Goal: Task Accomplishment & Management: Complete application form

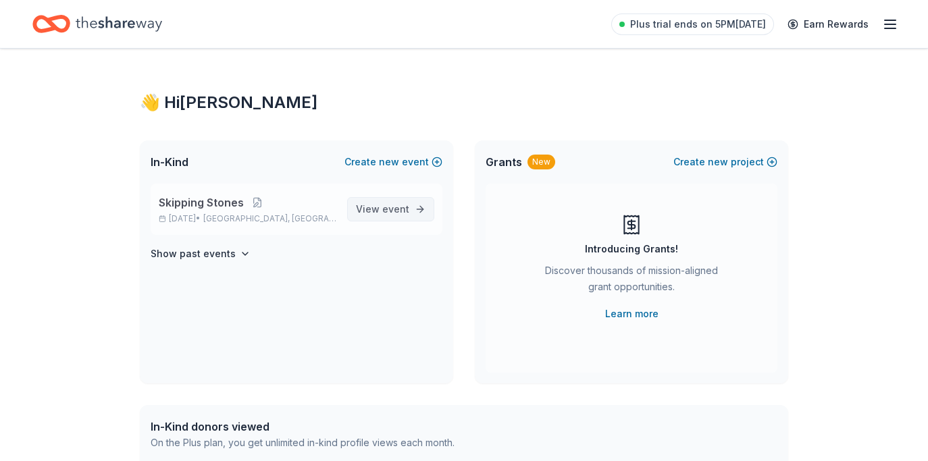
click at [420, 205] on link "View event" at bounding box center [390, 209] width 87 height 24
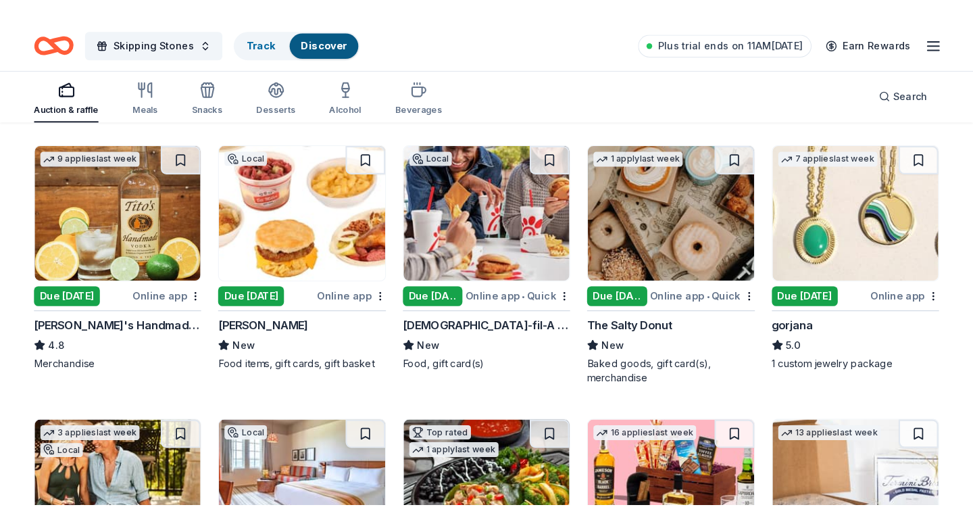
scroll to position [1686, 0]
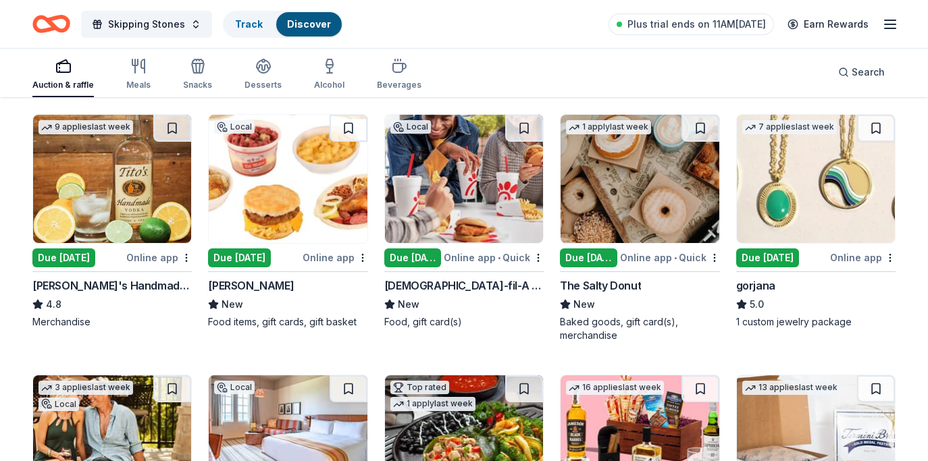
click at [780, 238] on img at bounding box center [816, 179] width 158 height 128
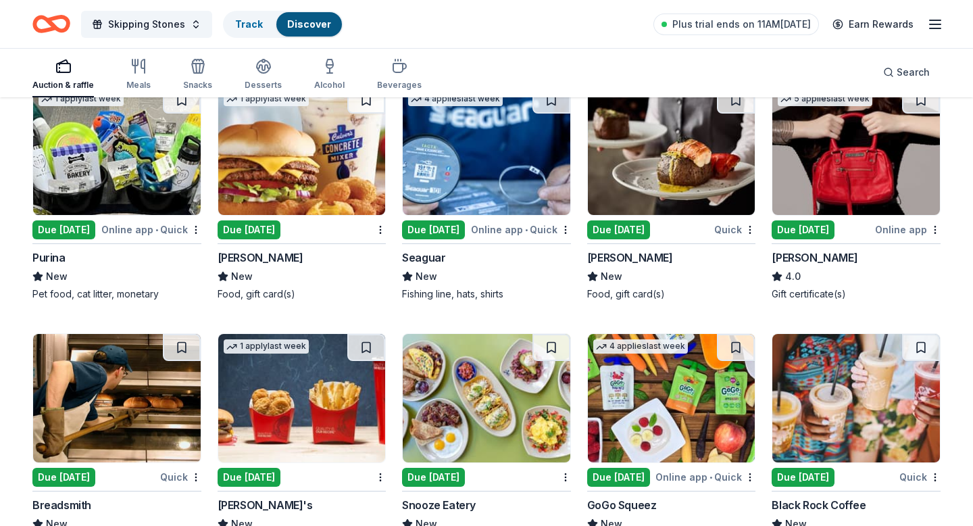
scroll to position [7563, 0]
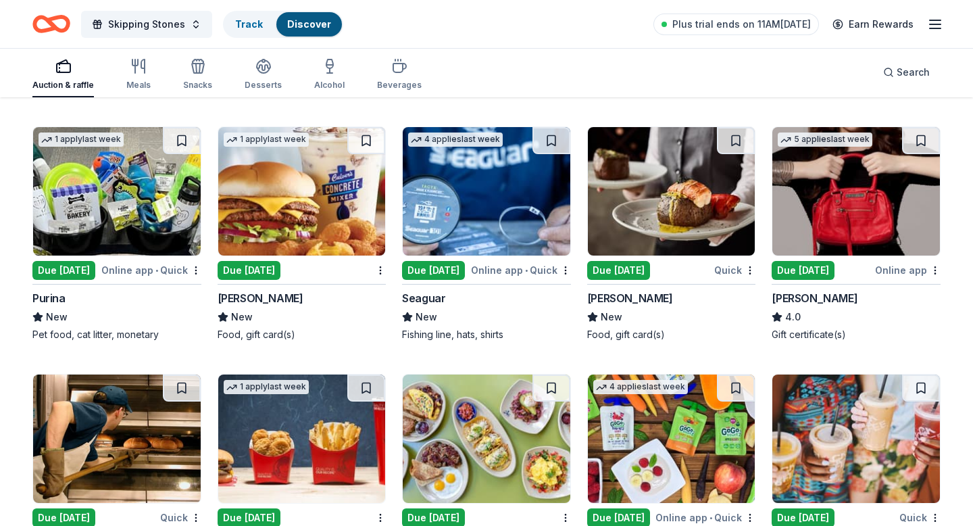
click at [668, 255] on img at bounding box center [672, 191] width 168 height 128
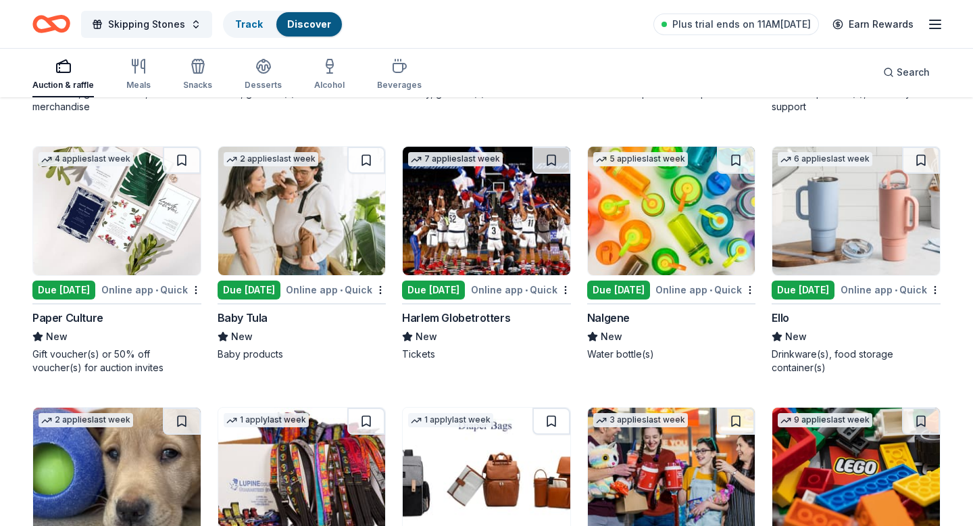
scroll to position [10312, 0]
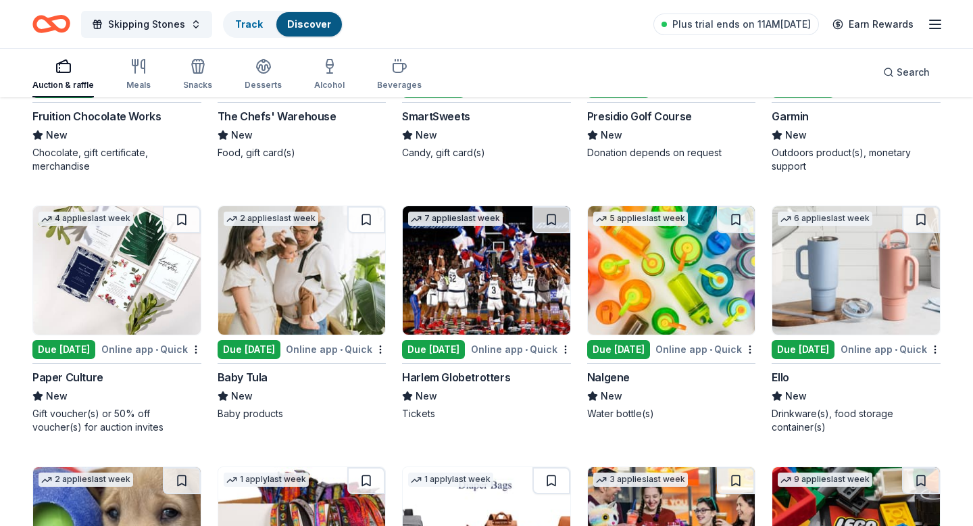
click at [69, 82] on div "Auction & raffle" at bounding box center [62, 85] width 61 height 11
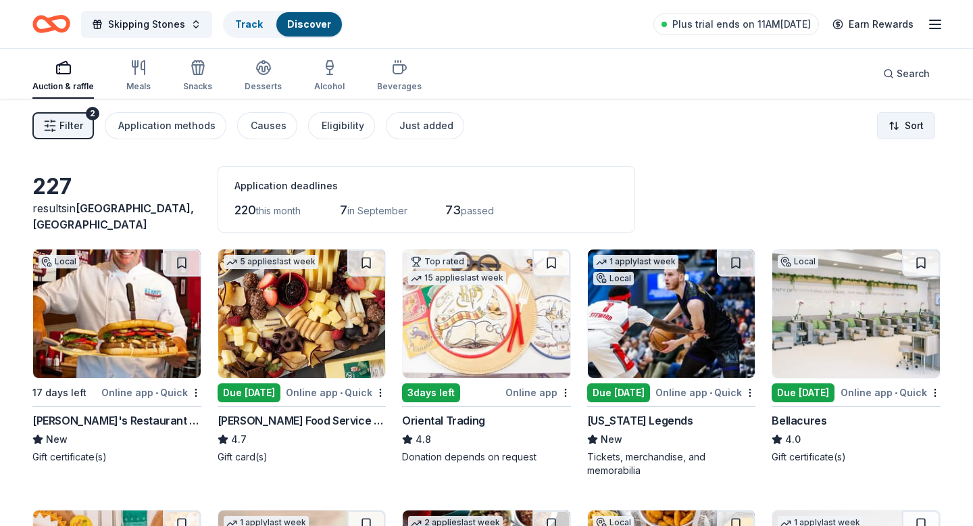
click at [916, 123] on html "Skipping Stones Track Discover Plus trial ends on 11AM, 8/15 Earn Rewards Aucti…" at bounding box center [486, 263] width 973 height 526
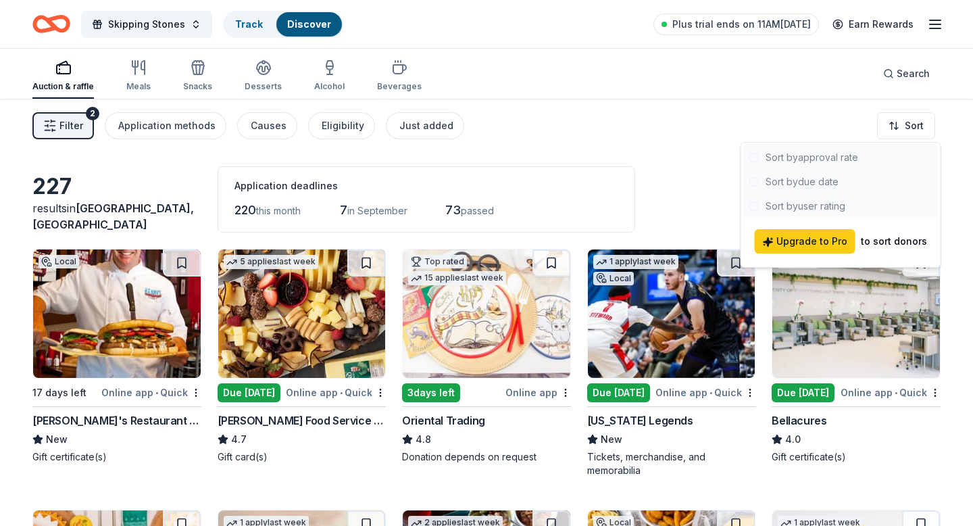
click at [703, 144] on html "Skipping Stones Track Discover Plus trial ends on 11AM, 8/15 Earn Rewards Aucti…" at bounding box center [486, 263] width 973 height 526
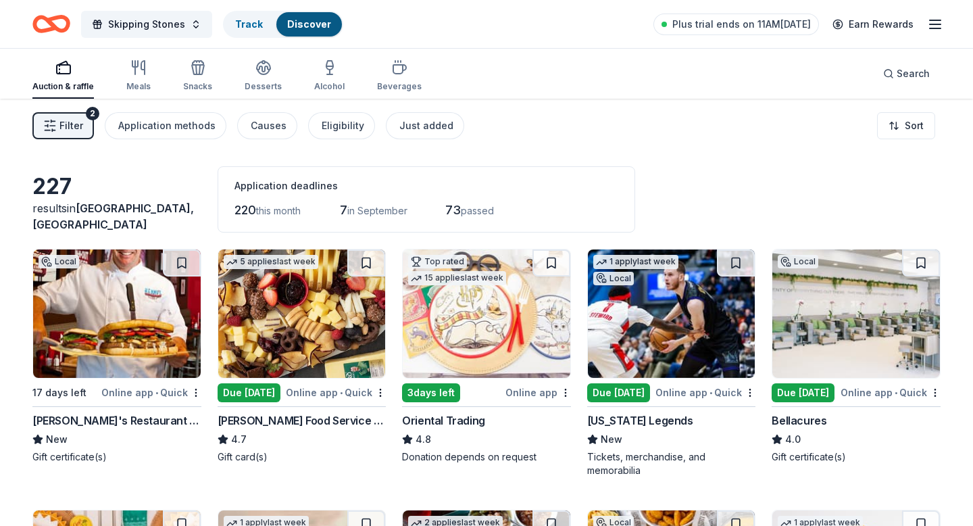
click at [80, 124] on span "Filter" at bounding box center [71, 126] width 24 height 16
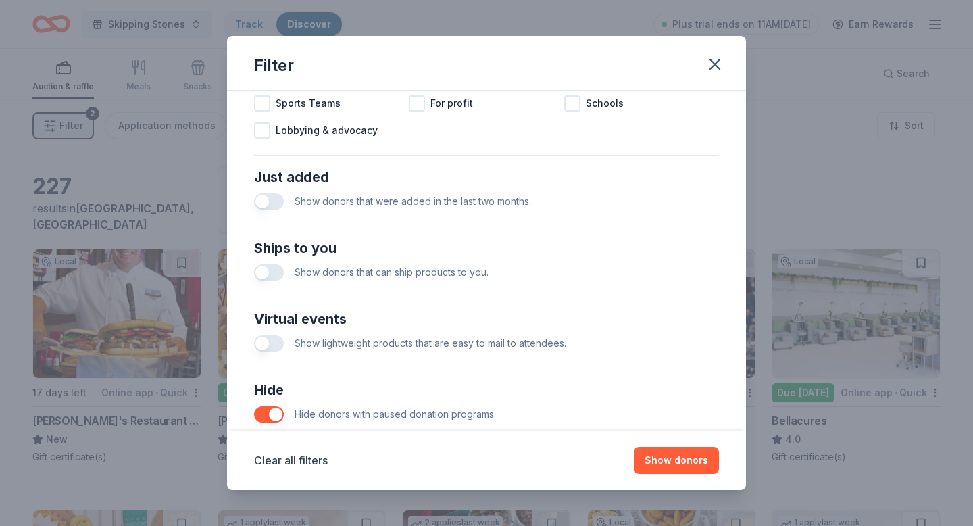
scroll to position [551, 0]
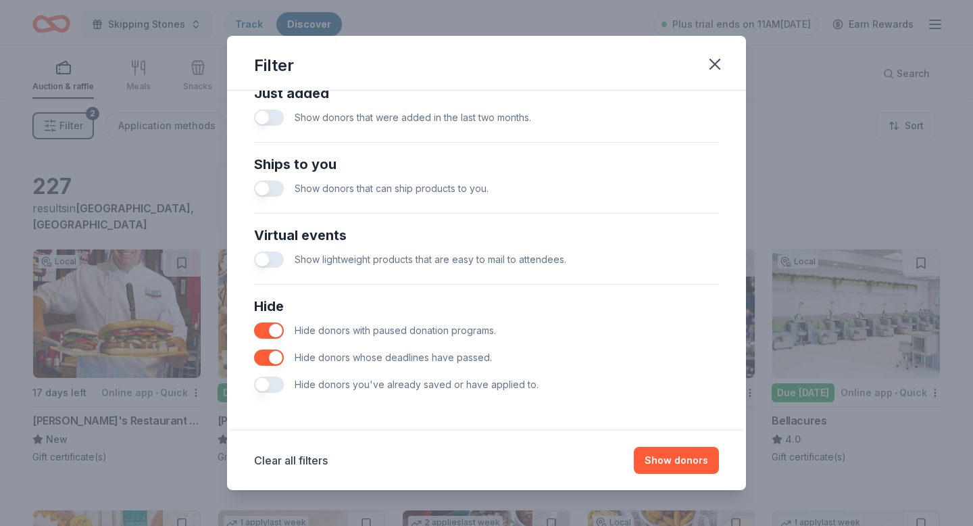
click at [514, 382] on span "Hide donors you've already saved or have applied to." at bounding box center [417, 383] width 244 height 11
click at [270, 387] on button "button" at bounding box center [269, 384] width 30 height 16
click at [631, 459] on button "Show 227 donors" at bounding box center [666, 460] width 103 height 27
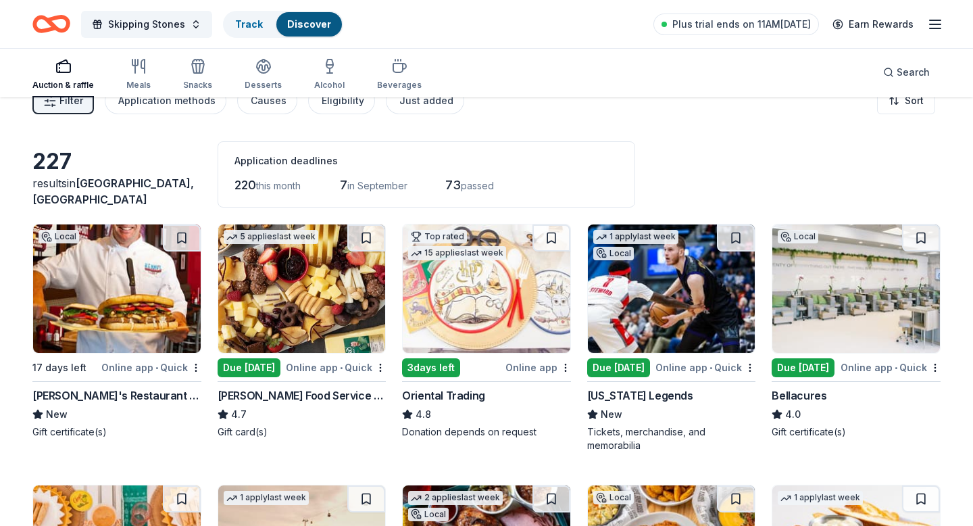
scroll to position [26, 0]
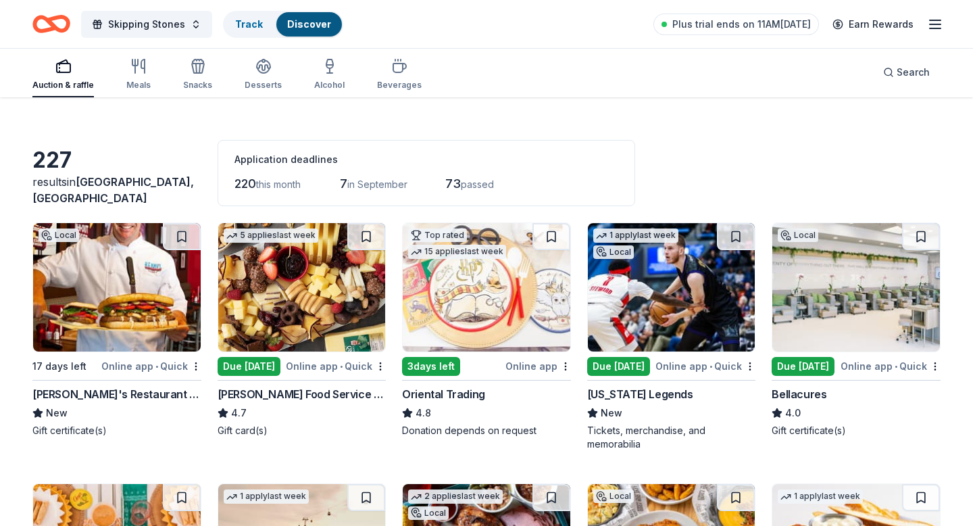
click at [347, 281] on img at bounding box center [302, 287] width 168 height 128
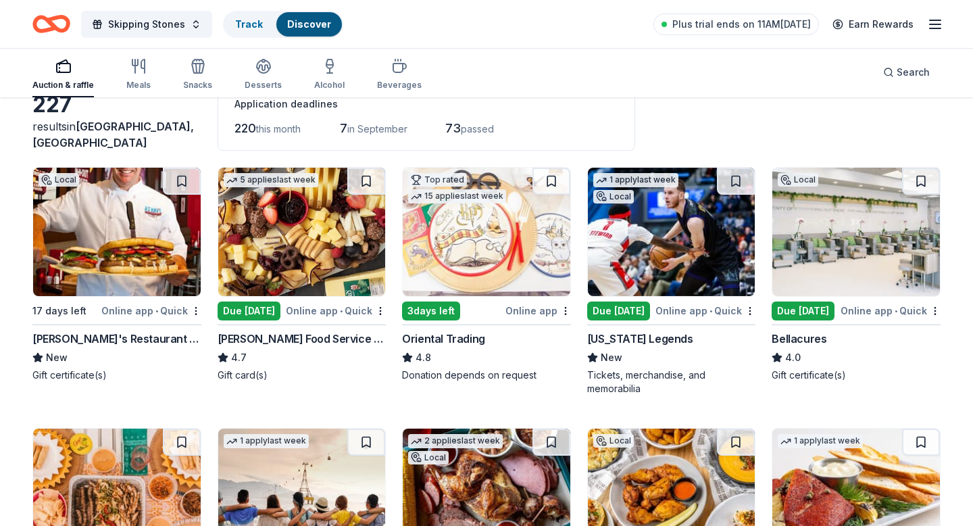
scroll to position [84, 0]
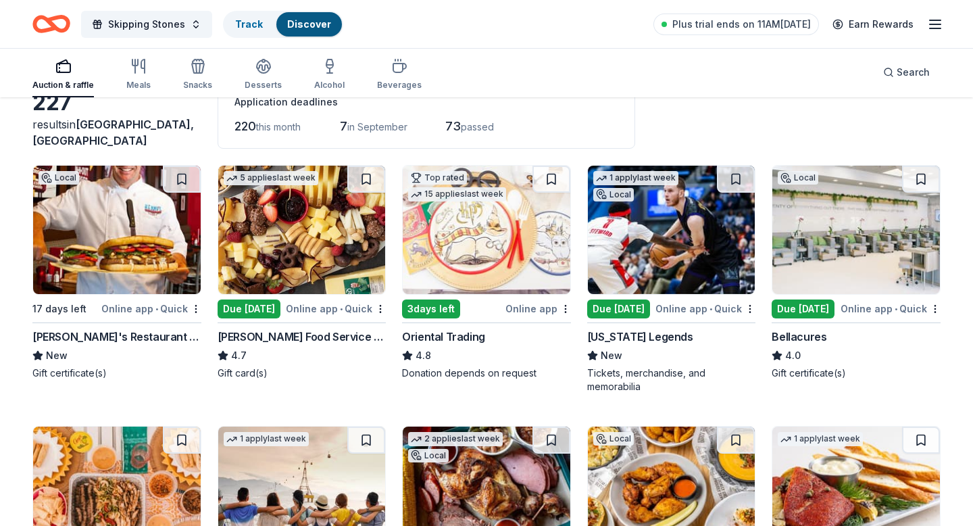
click at [528, 253] on img at bounding box center [487, 230] width 168 height 128
click at [460, 313] on div "3 days left" at bounding box center [452, 308] width 101 height 17
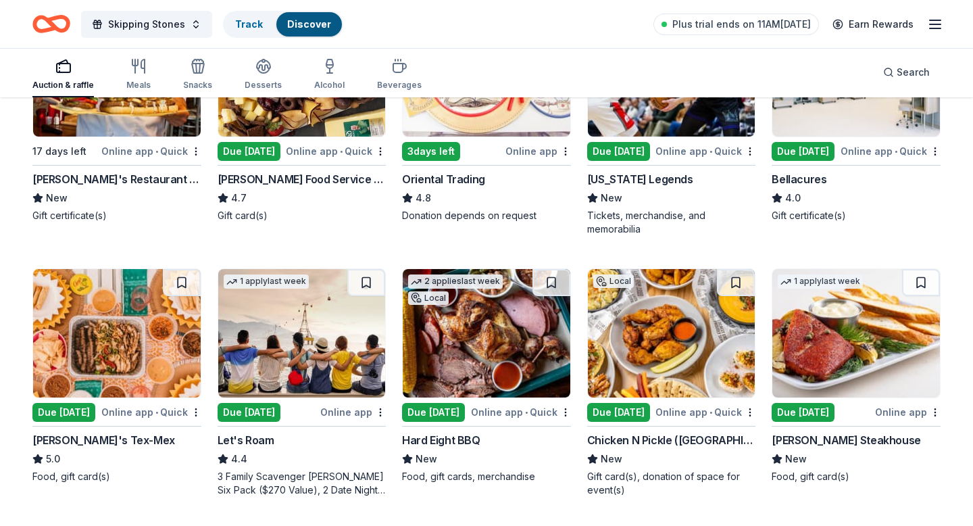
scroll to position [244, 0]
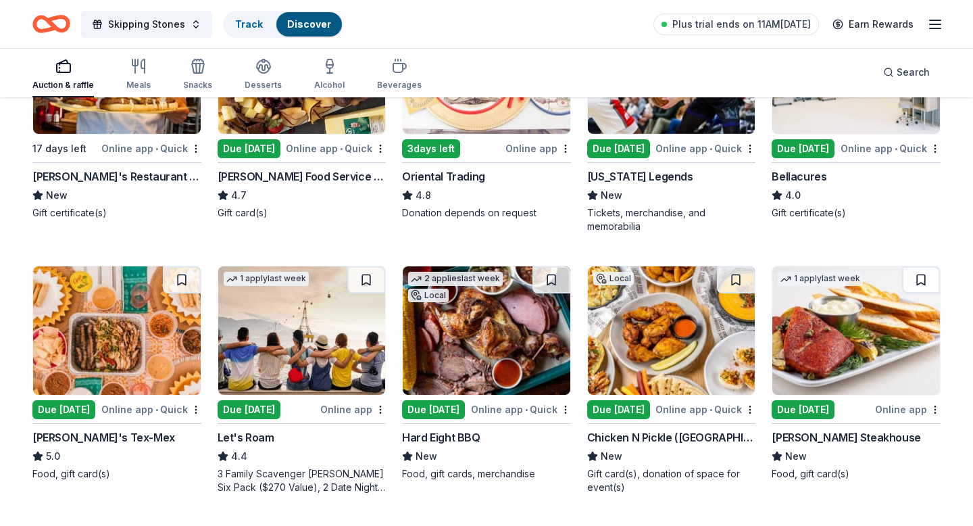
click at [809, 147] on div "Due [DATE]" at bounding box center [803, 148] width 63 height 19
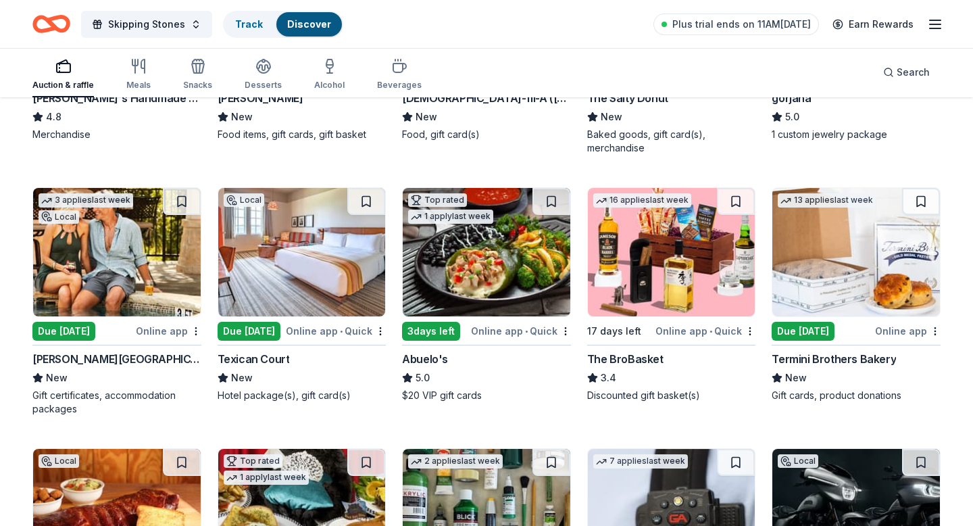
scroll to position [1876, 0]
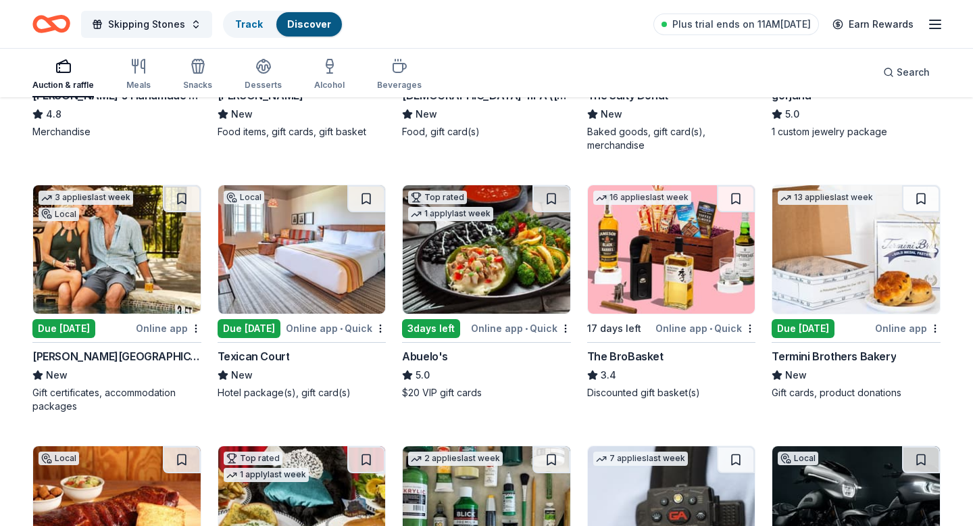
click at [106, 316] on div "3 applies last week Local Due tomorrow Online app La Cantera Resort & Spa New G…" at bounding box center [116, 298] width 169 height 228
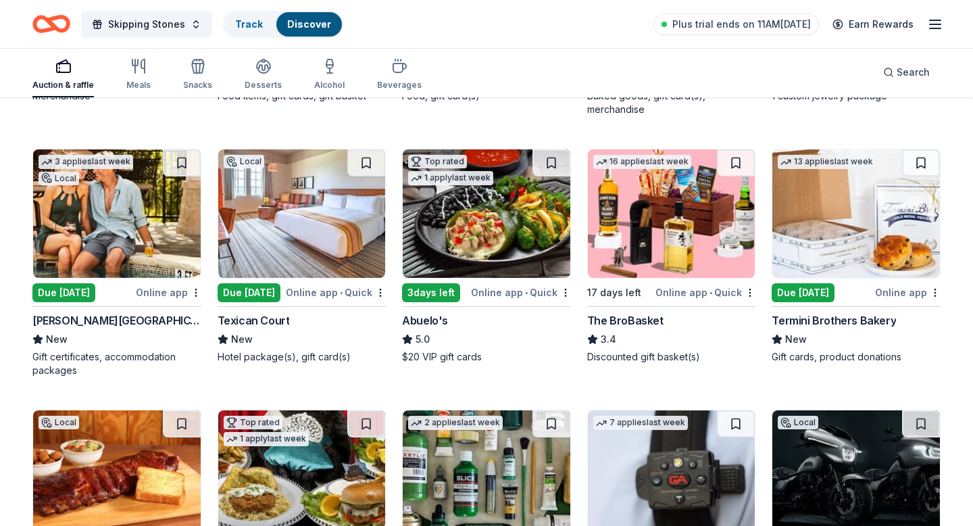
scroll to position [1914, 0]
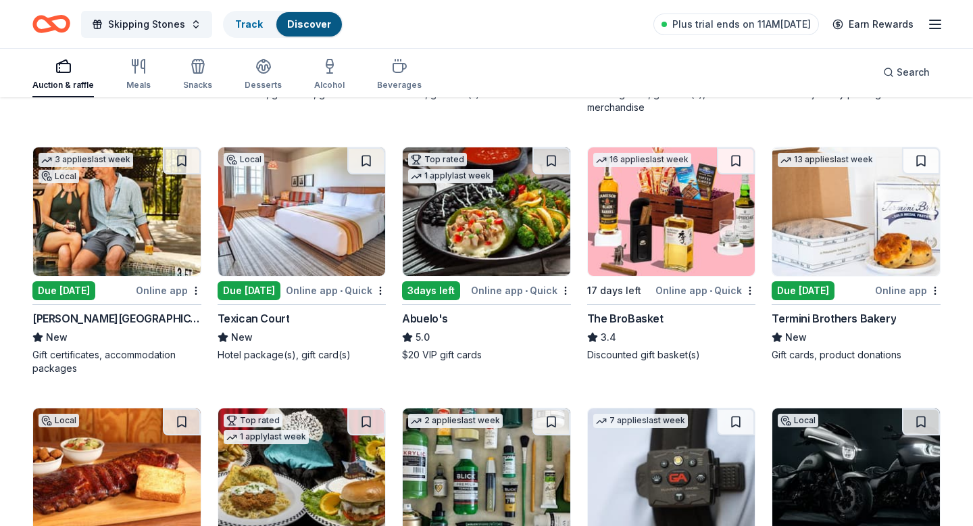
click at [358, 246] on img at bounding box center [302, 211] width 168 height 128
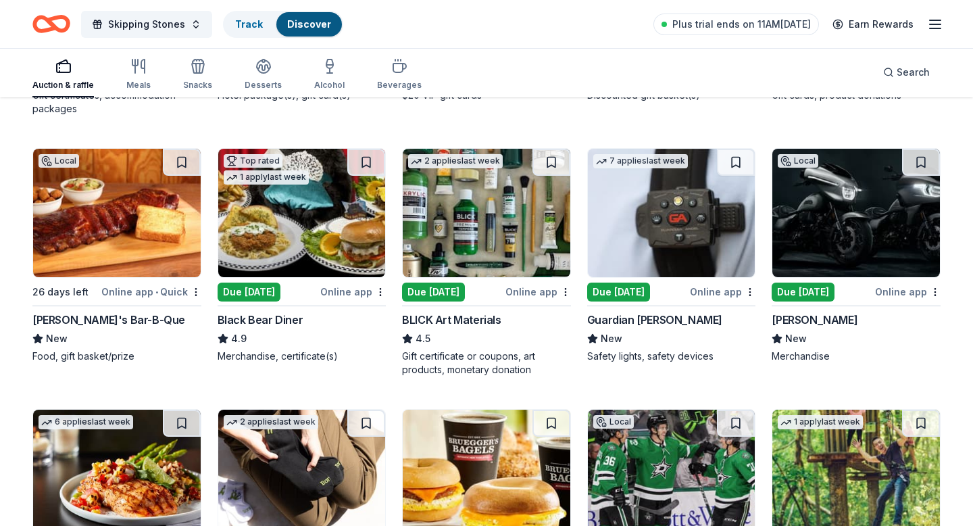
scroll to position [2182, 0]
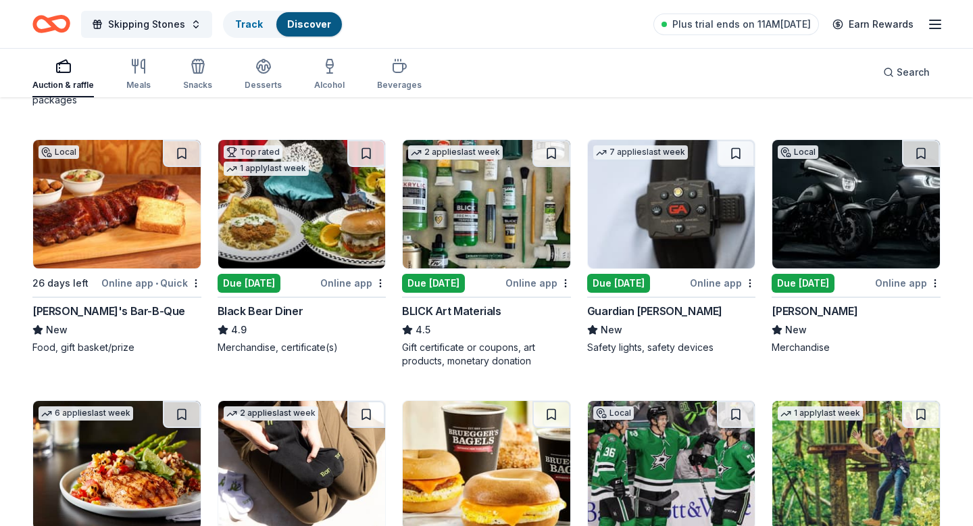
click at [474, 313] on div "BLICK Art Materials" at bounding box center [451, 311] width 99 height 16
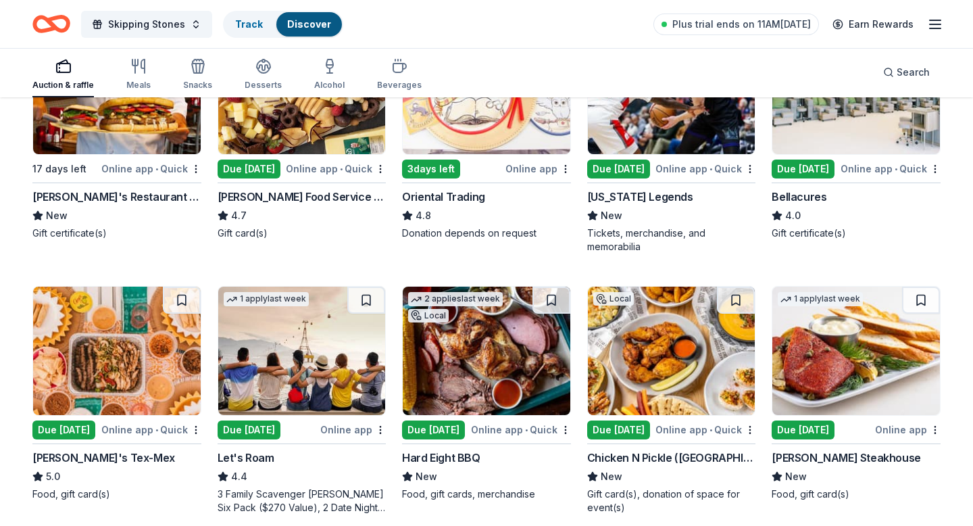
scroll to position [0, 0]
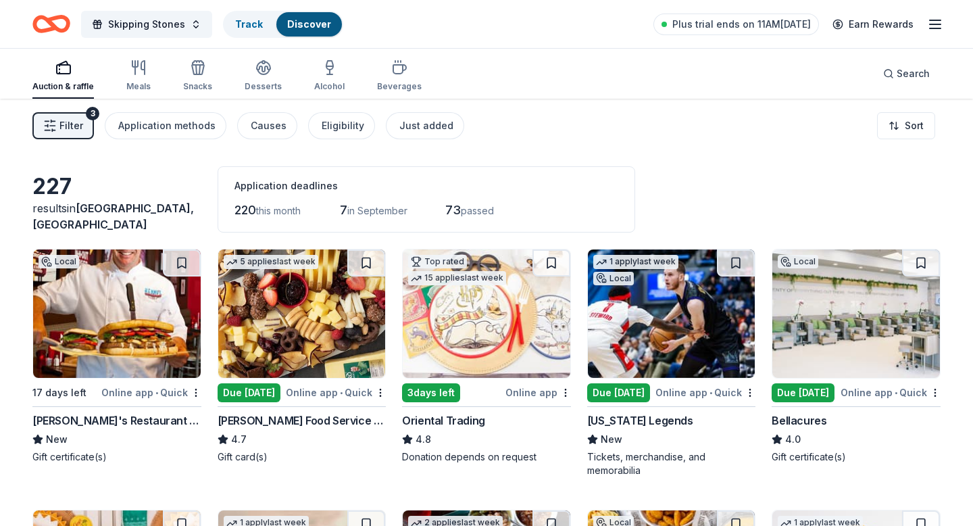
click at [78, 117] on button "Filter 3" at bounding box center [62, 125] width 61 height 27
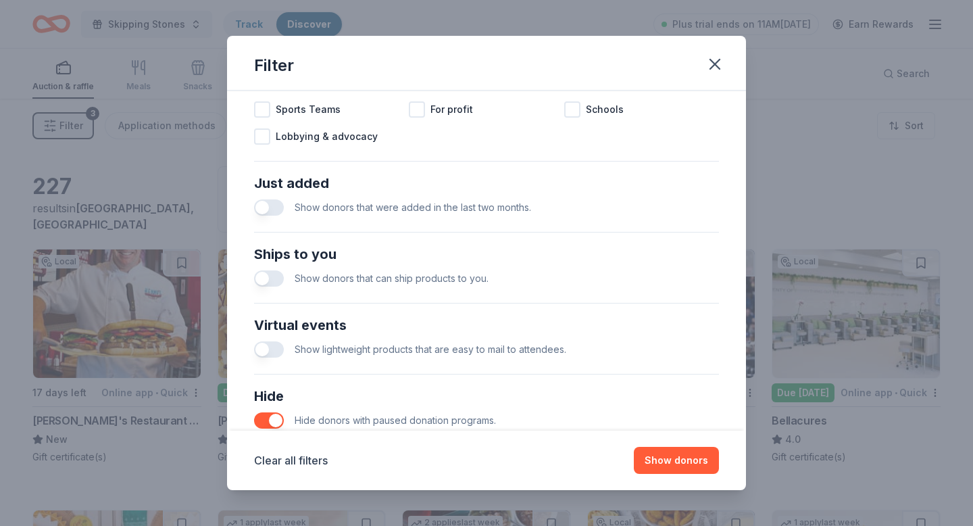
scroll to position [530, 0]
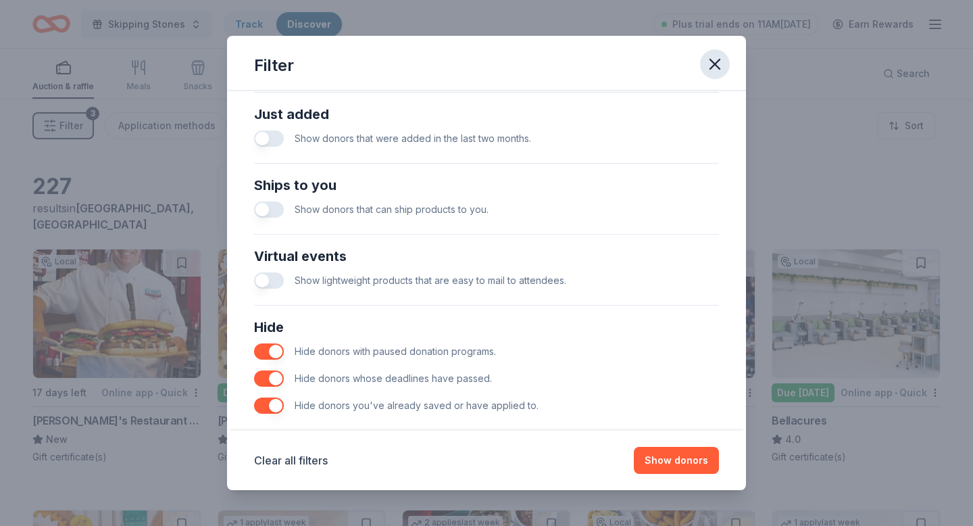
click at [715, 57] on icon "button" at bounding box center [714, 64] width 19 height 19
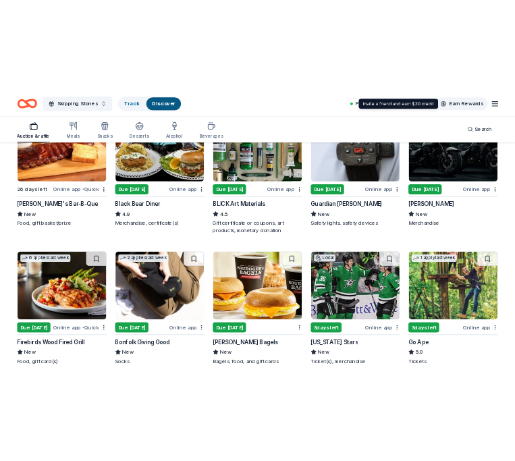
scroll to position [2775, 0]
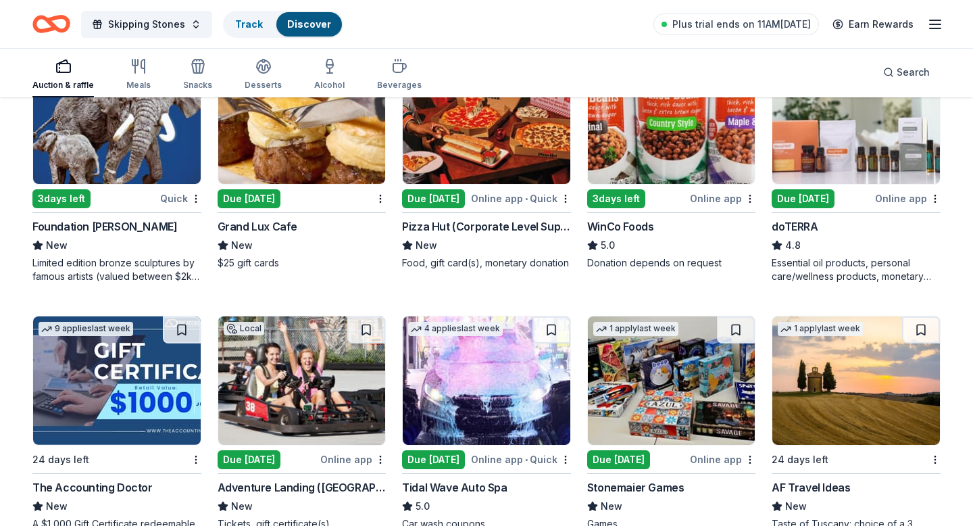
click at [465, 197] on div "Due [DATE]" at bounding box center [433, 198] width 63 height 19
click at [840, 173] on img at bounding box center [856, 119] width 168 height 128
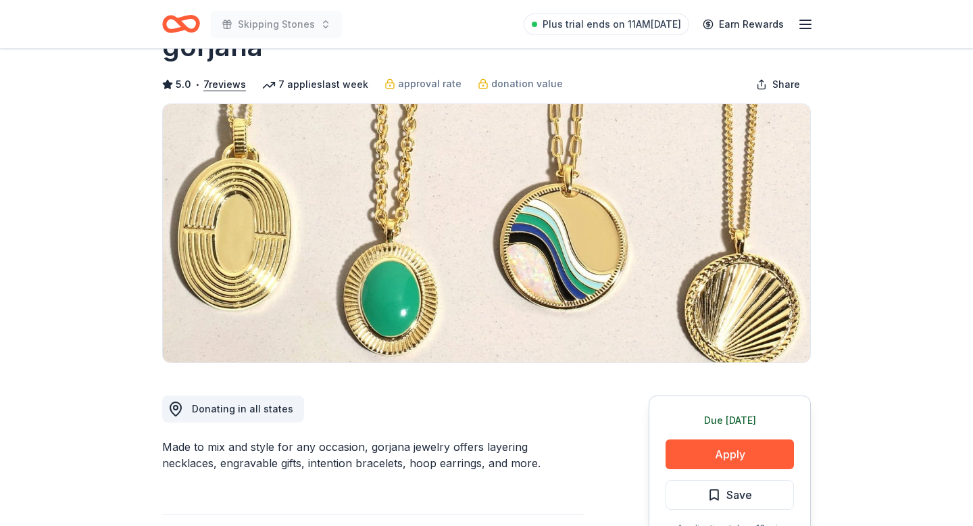
scroll to position [109, 0]
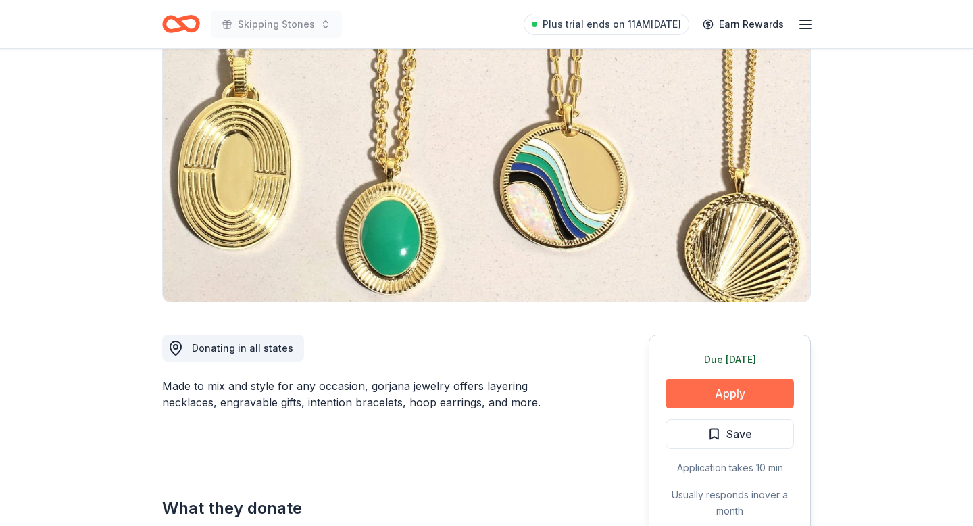
click at [707, 395] on button "Apply" at bounding box center [729, 393] width 128 height 30
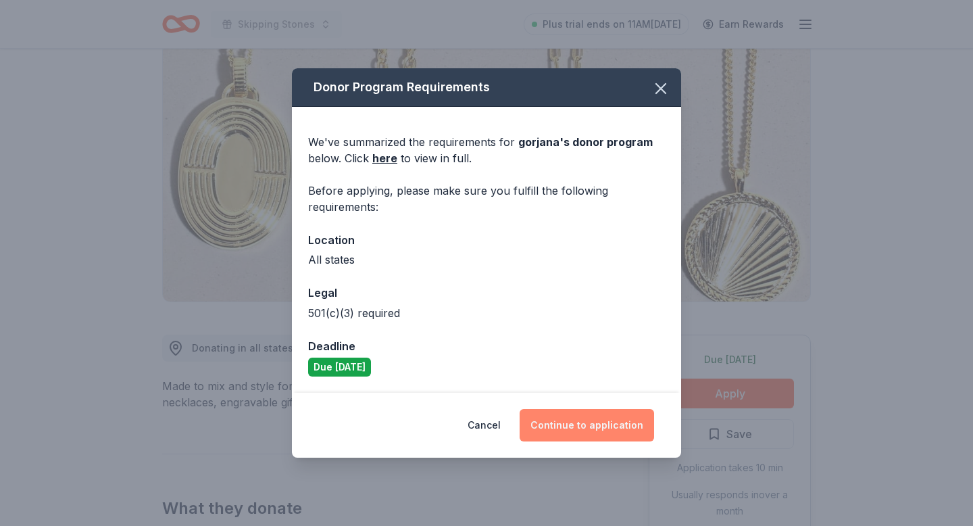
click at [628, 422] on button "Continue to application" at bounding box center [587, 425] width 134 height 32
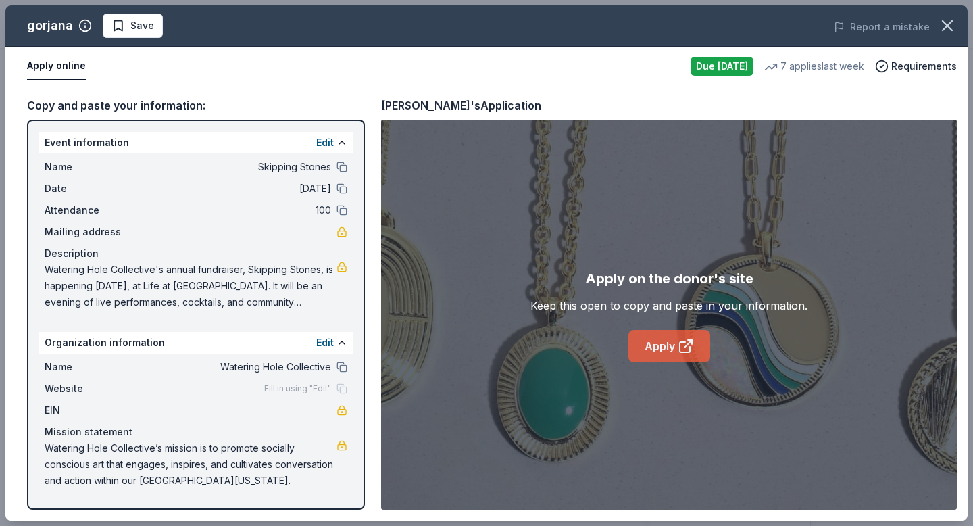
click at [651, 330] on link "Apply" at bounding box center [669, 346] width 82 height 32
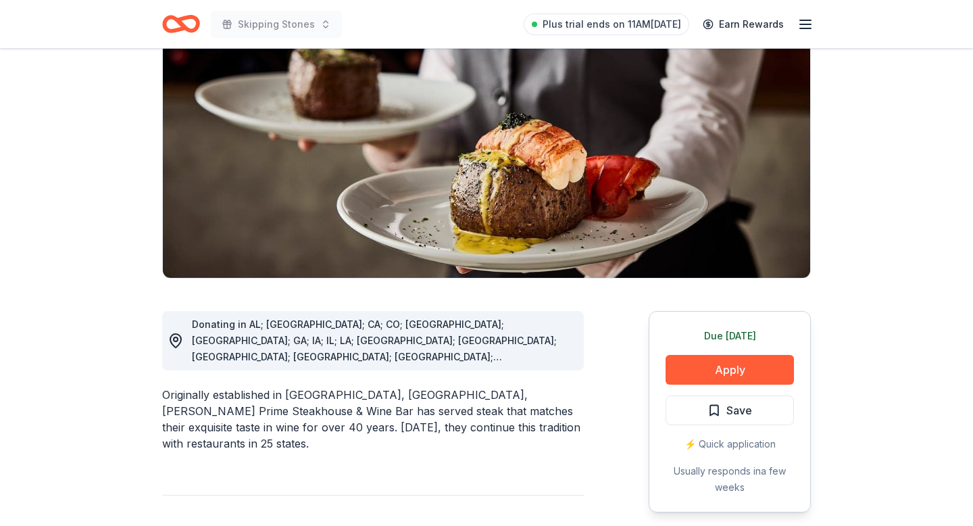
scroll to position [143, 0]
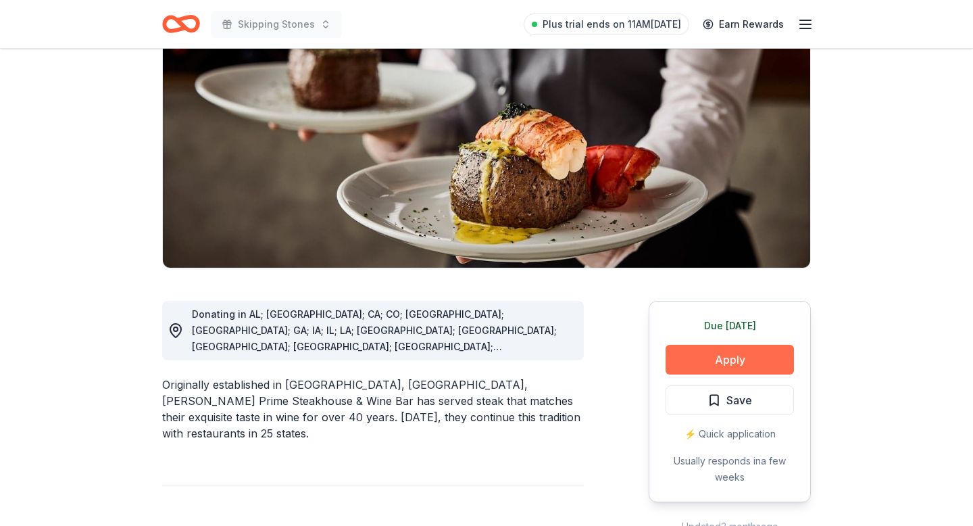
click at [723, 363] on button "Apply" at bounding box center [729, 360] width 128 height 30
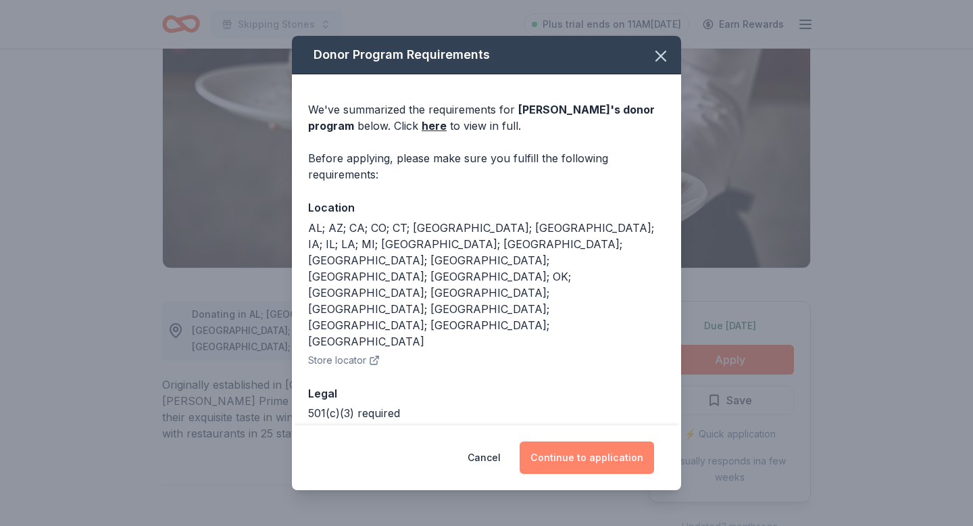
click at [594, 441] on button "Continue to application" at bounding box center [587, 457] width 134 height 32
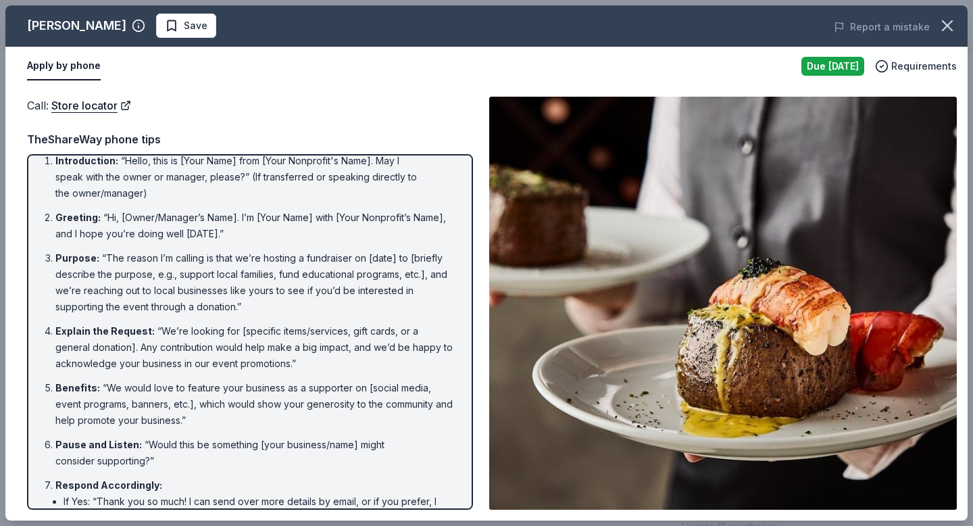
scroll to position [153, 0]
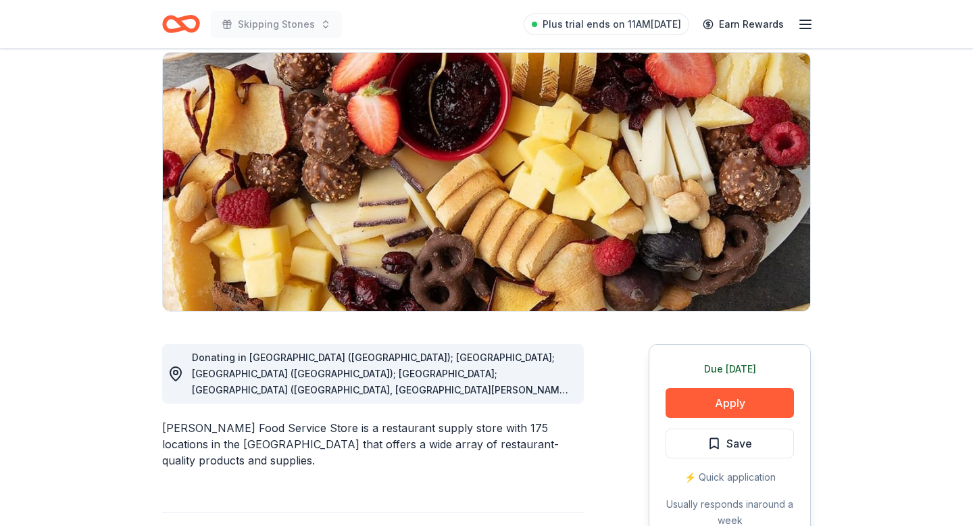
scroll to position [101, 0]
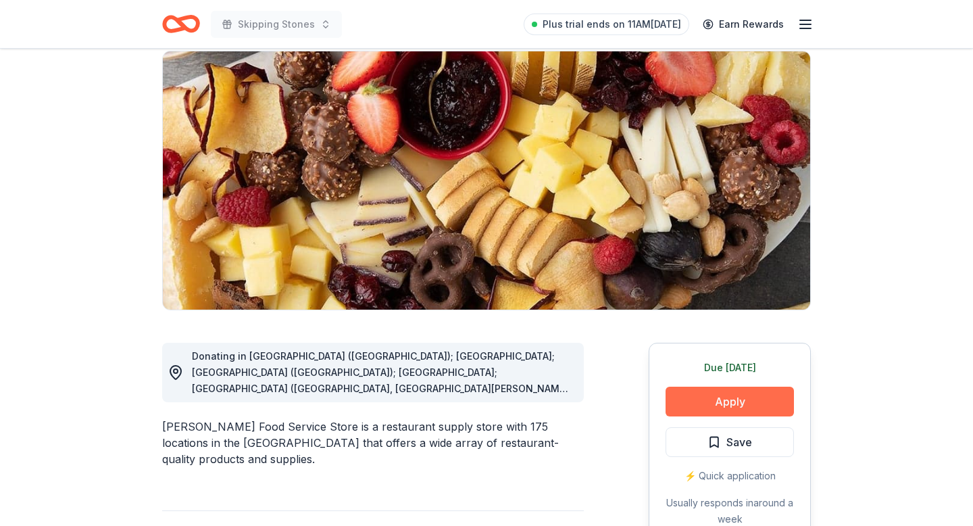
click at [703, 399] on button "Apply" at bounding box center [729, 401] width 128 height 30
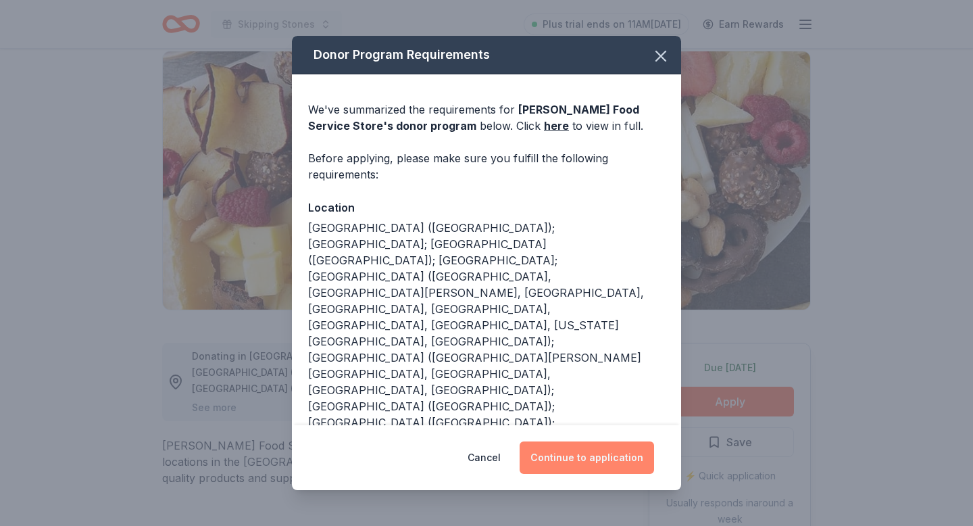
click at [606, 457] on button "Continue to application" at bounding box center [587, 457] width 134 height 32
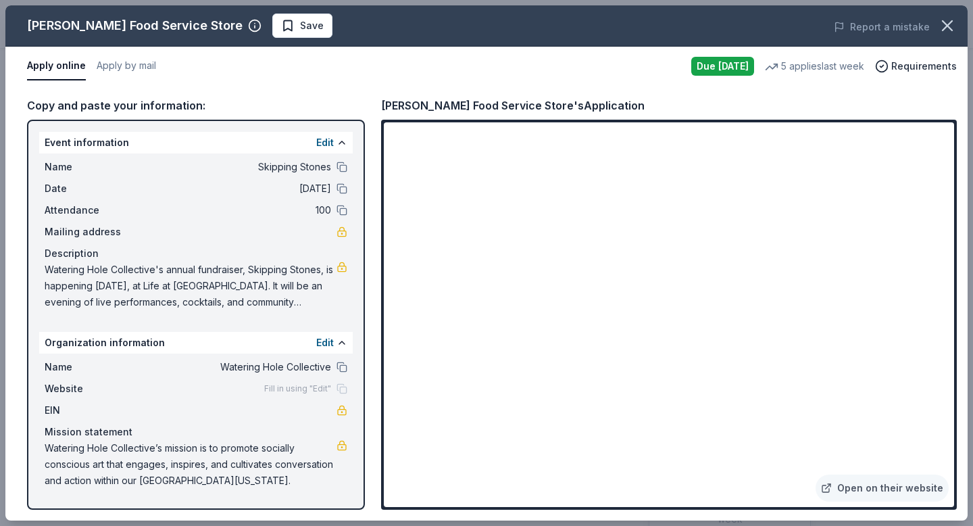
click at [943, 41] on div "Gordon Food Service Store Save Report a mistake Apply online Apply by mail Due …" at bounding box center [486, 262] width 962 height 515
click at [943, 34] on icon "button" at bounding box center [947, 25] width 19 height 19
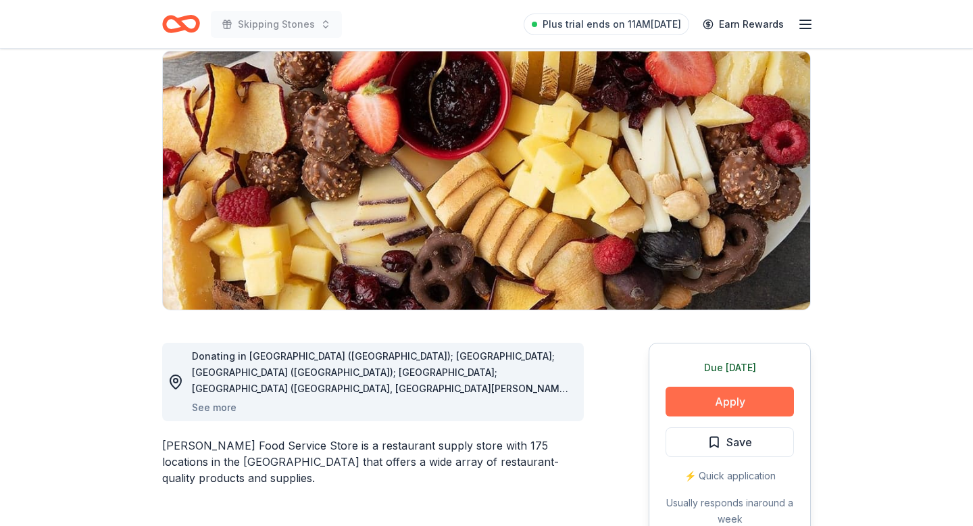
click at [697, 390] on button "Apply" at bounding box center [729, 401] width 128 height 30
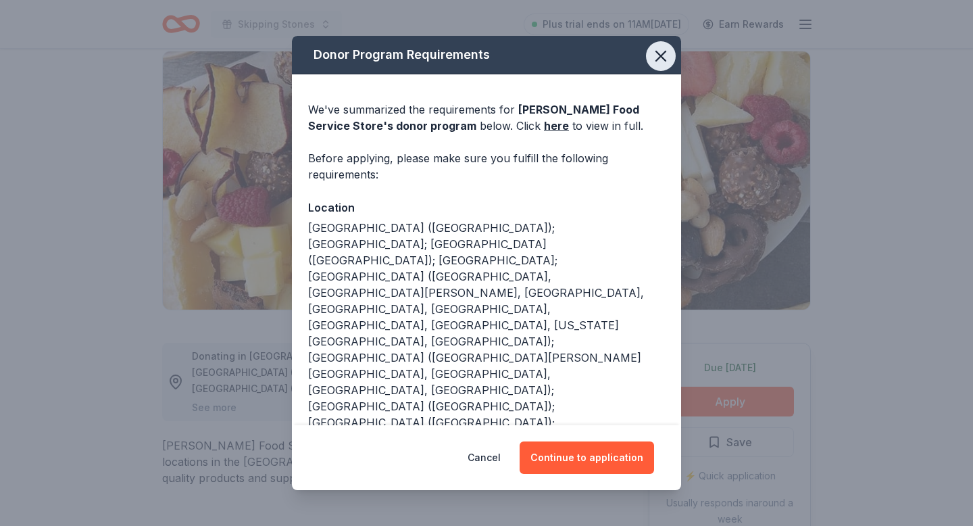
click at [665, 65] on icon "button" at bounding box center [660, 56] width 19 height 19
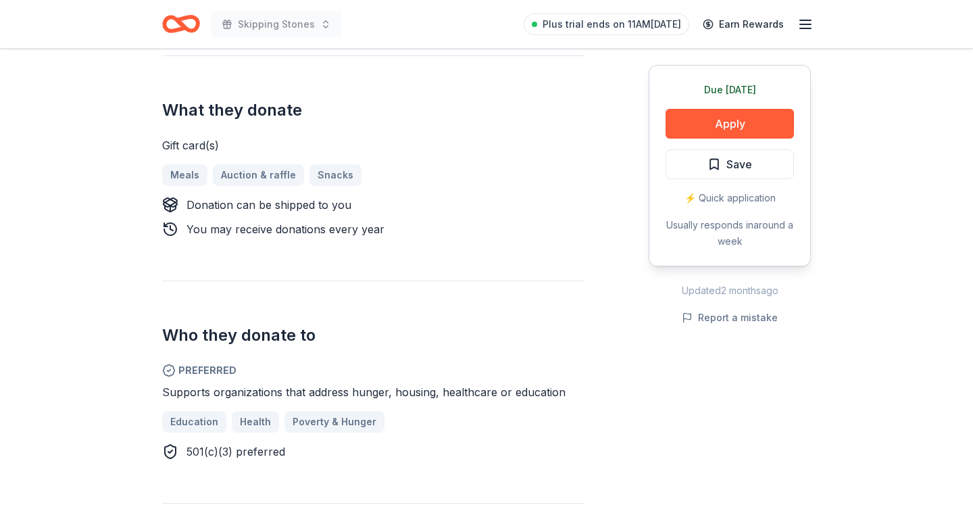
scroll to position [580, 0]
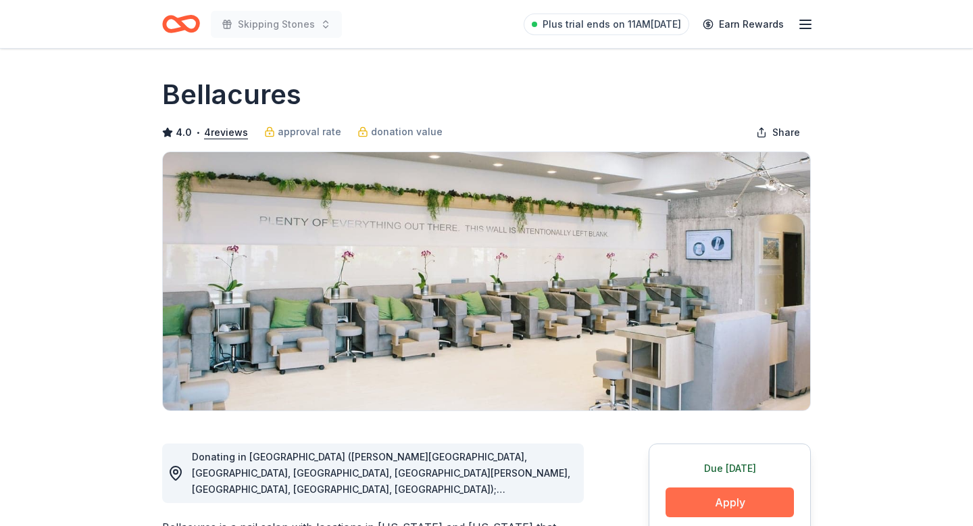
click at [689, 497] on button "Apply" at bounding box center [729, 502] width 128 height 30
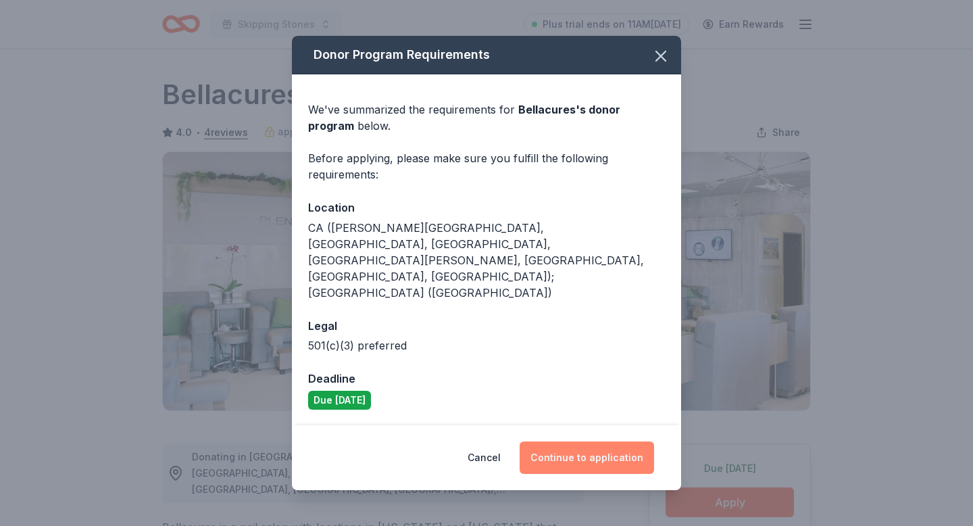
click at [623, 441] on button "Continue to application" at bounding box center [587, 457] width 134 height 32
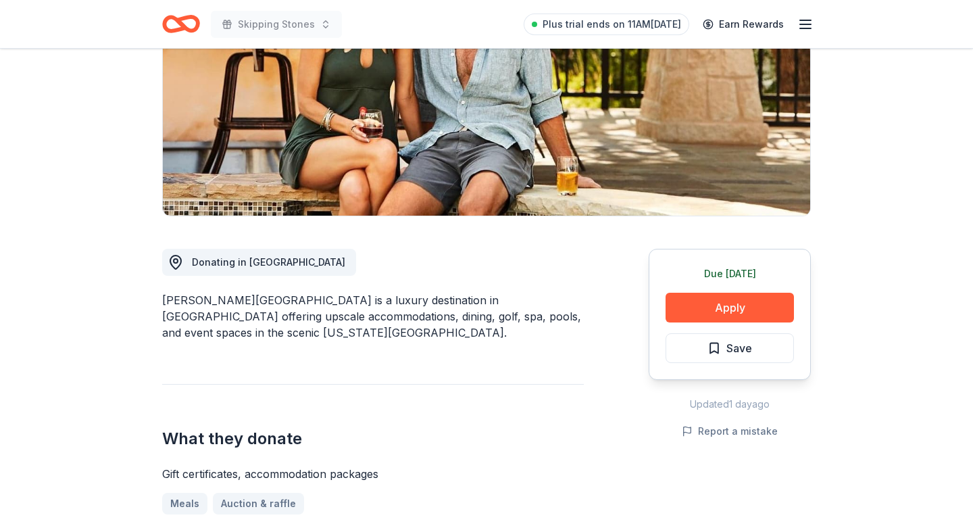
scroll to position [200, 0]
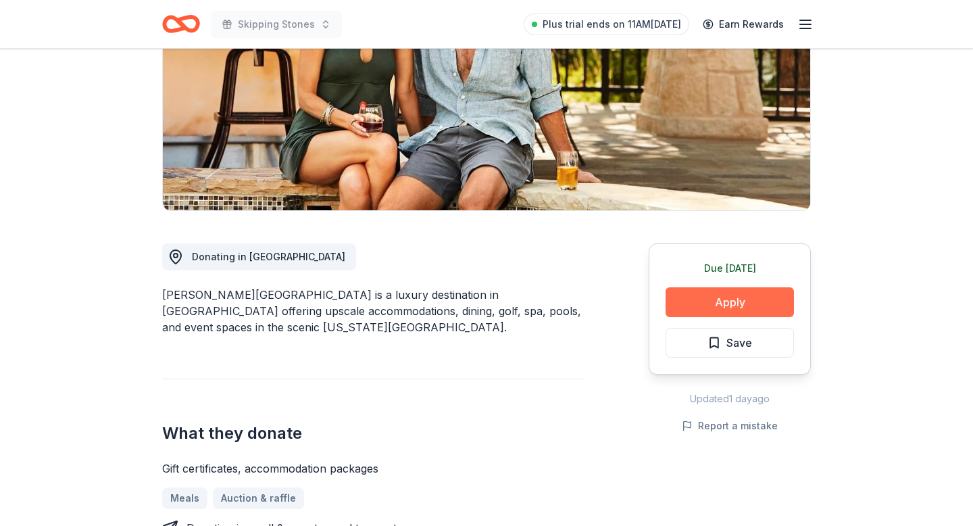
click at [730, 309] on button "Apply" at bounding box center [729, 302] width 128 height 30
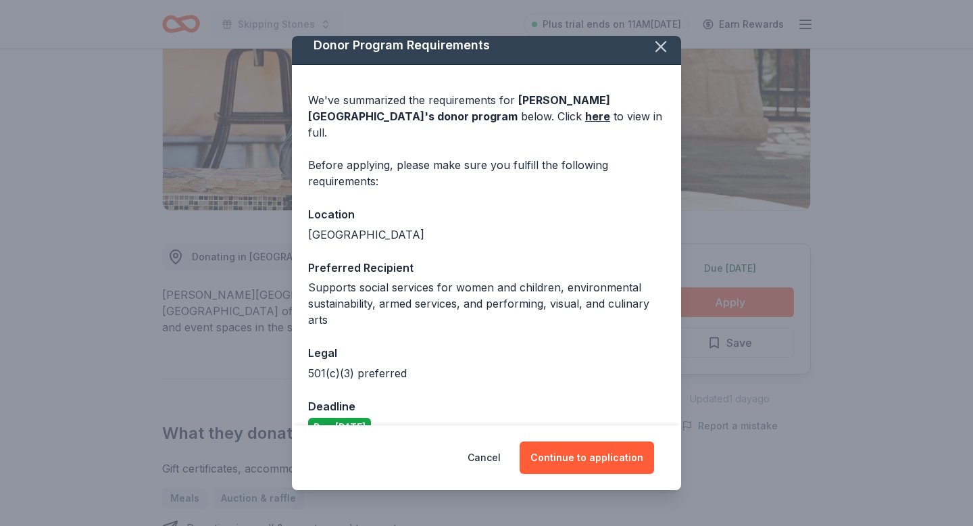
scroll to position [14, 0]
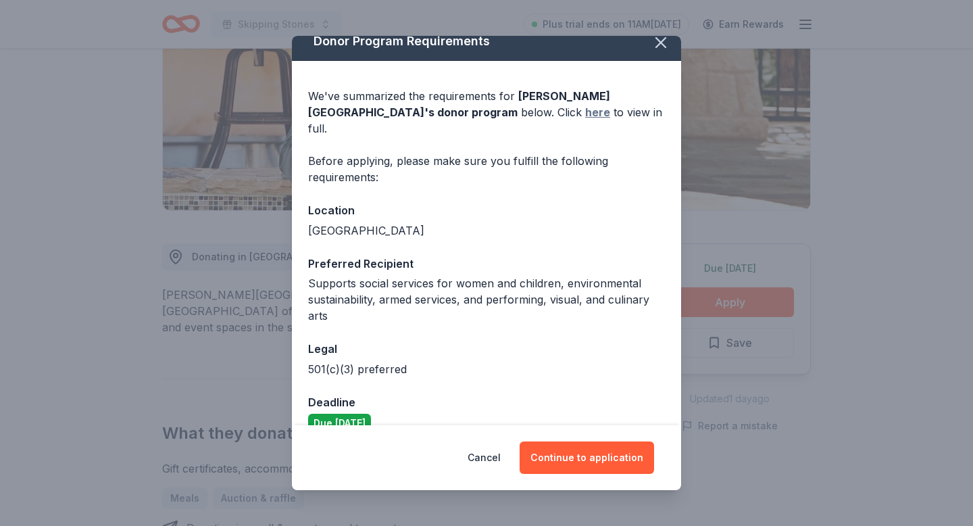
click at [585, 119] on link "here" at bounding box center [597, 112] width 25 height 16
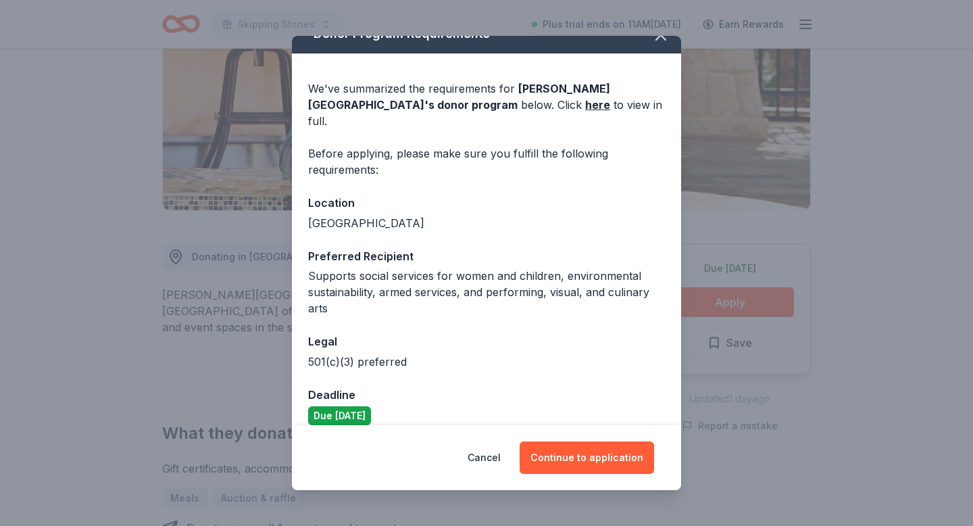
click at [377, 108] on span "La Cantera Resort & Spa 's donor program" at bounding box center [459, 97] width 302 height 30
click at [657, 43] on icon "button" at bounding box center [660, 35] width 19 height 19
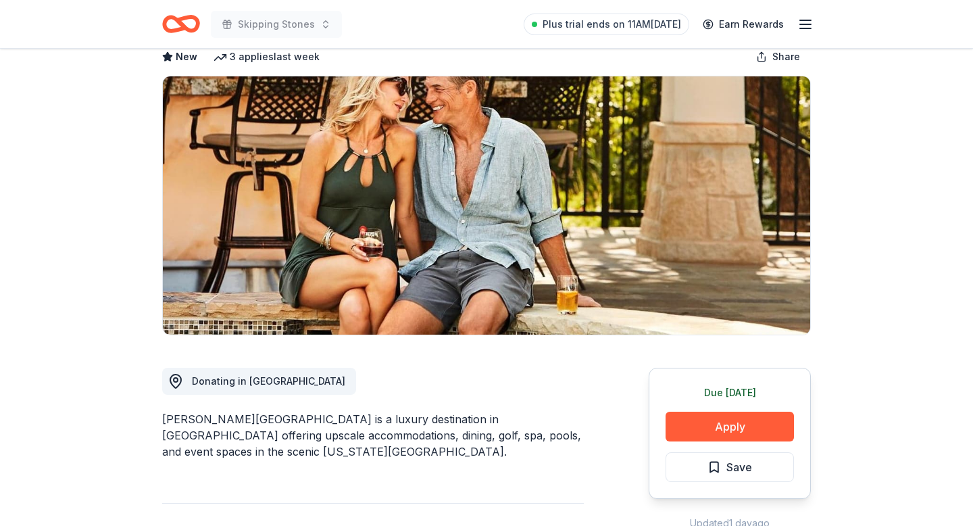
scroll to position [0, 0]
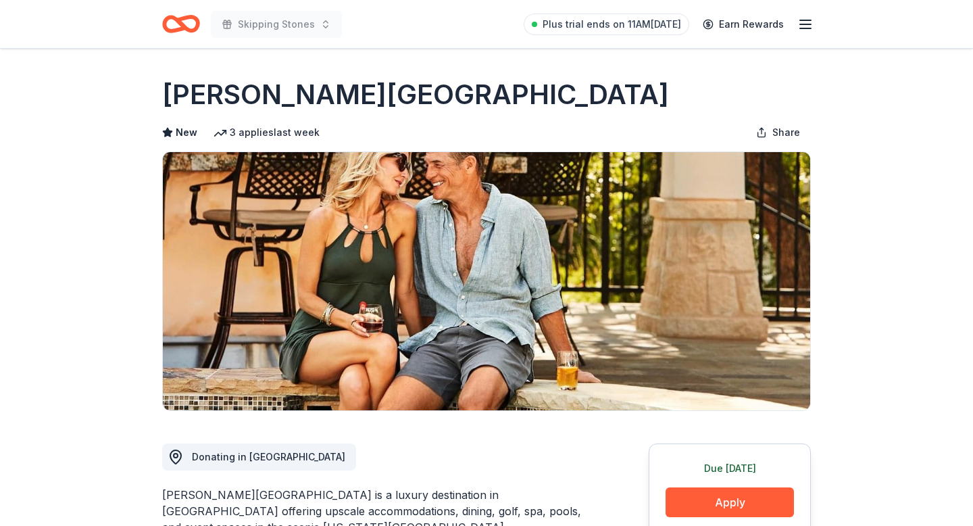
click at [183, 25] on icon "Home" at bounding box center [187, 24] width 21 height 14
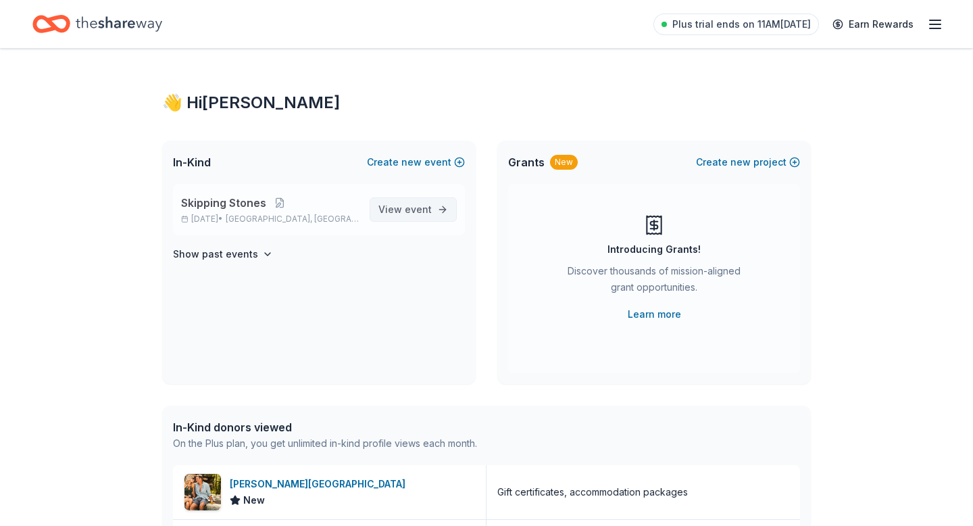
click at [440, 207] on link "View event" at bounding box center [413, 209] width 87 height 24
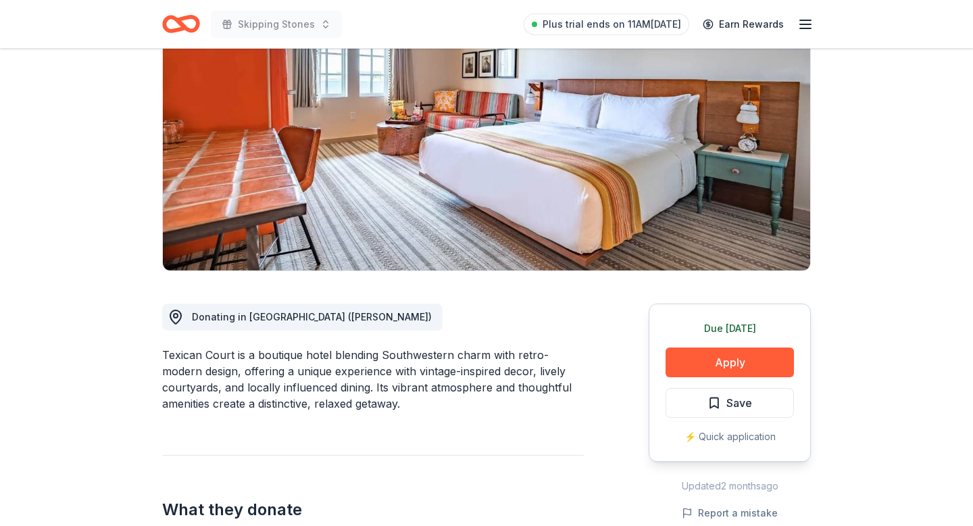
scroll to position [150, 0]
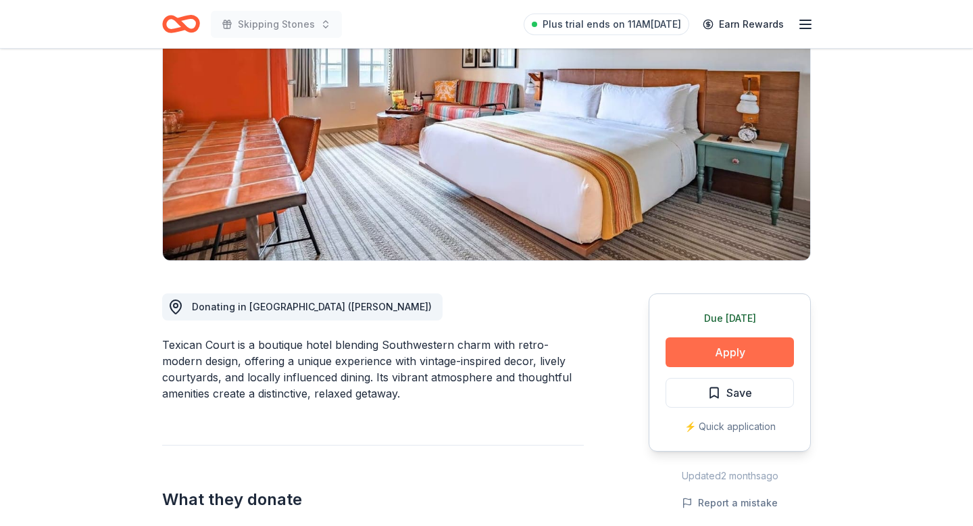
click at [722, 359] on button "Apply" at bounding box center [729, 352] width 128 height 30
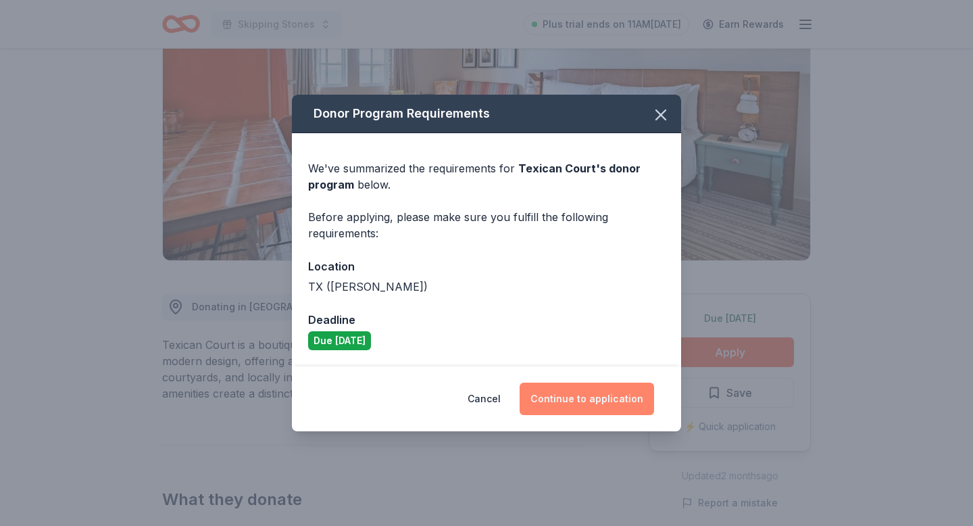
click at [603, 391] on button "Continue to application" at bounding box center [587, 398] width 134 height 32
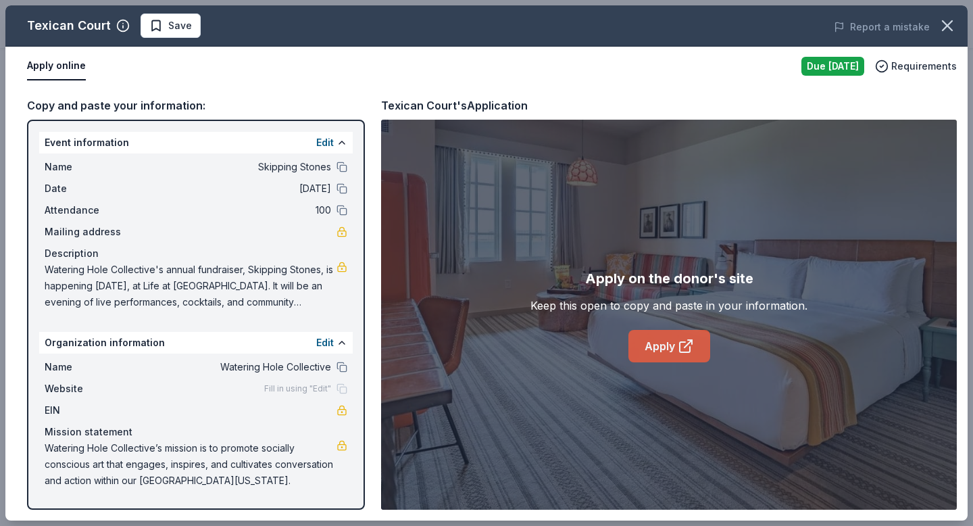
click at [655, 352] on link "Apply" at bounding box center [669, 346] width 82 height 32
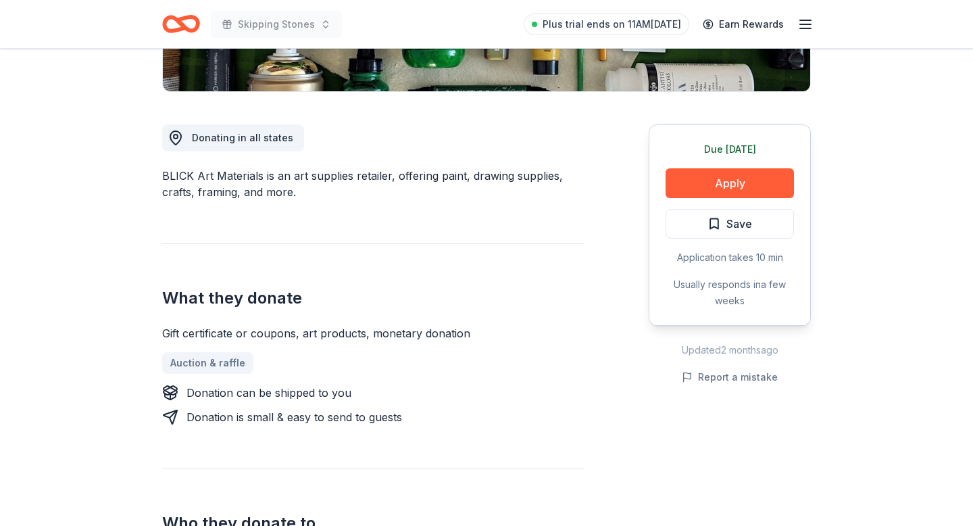
scroll to position [317, 0]
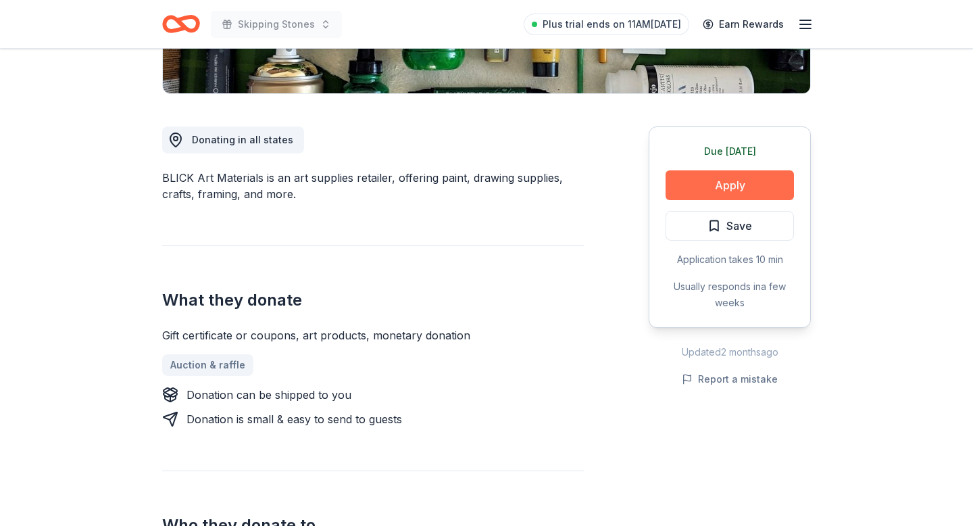
click at [713, 177] on button "Apply" at bounding box center [729, 185] width 128 height 30
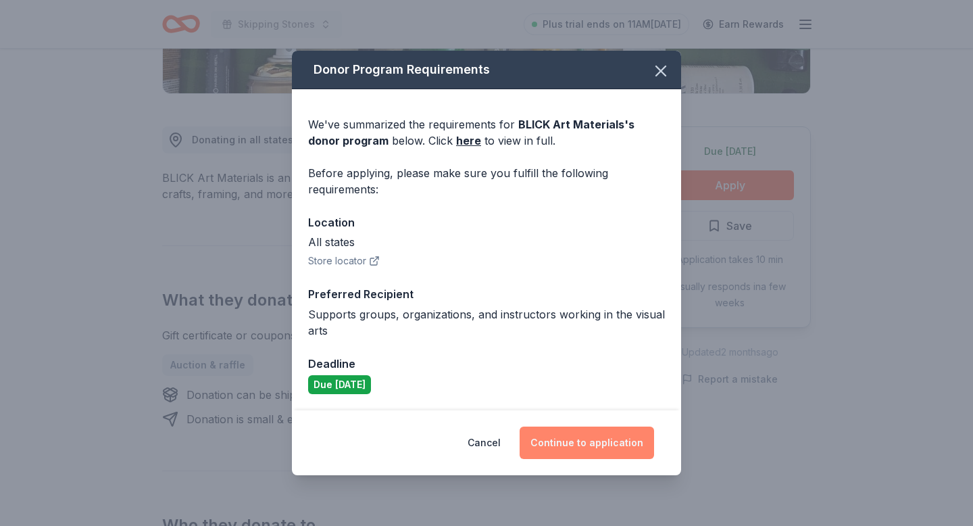
click at [607, 449] on button "Continue to application" at bounding box center [587, 442] width 134 height 32
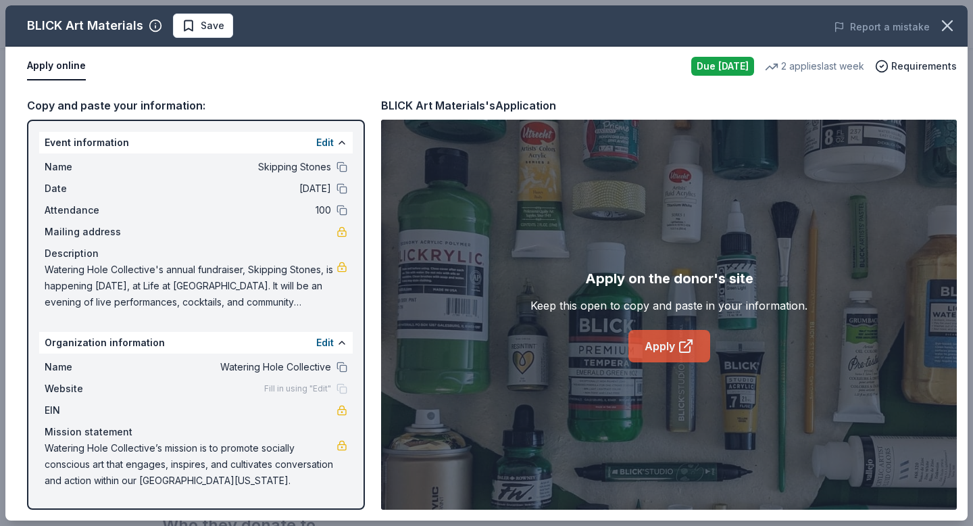
click at [661, 334] on link "Apply" at bounding box center [669, 346] width 82 height 32
click at [951, 36] on button "button" at bounding box center [947, 26] width 30 height 30
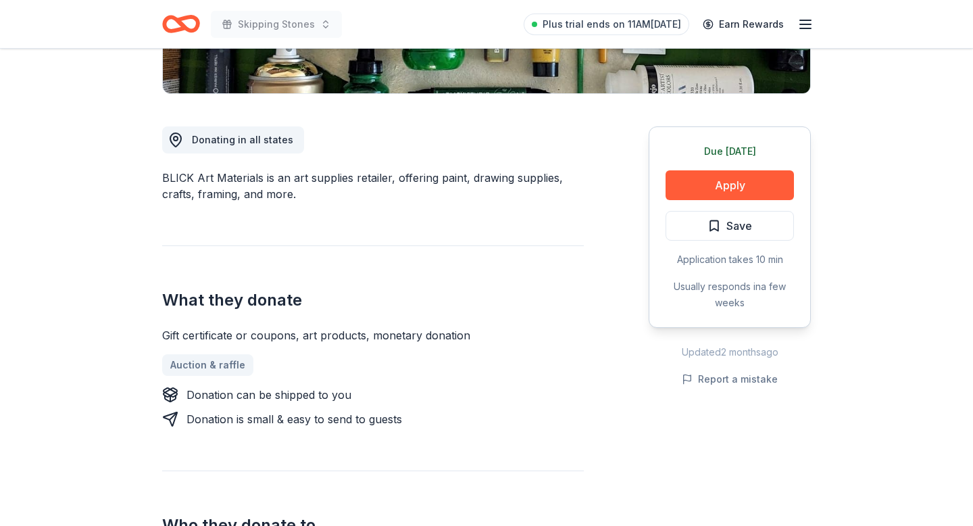
scroll to position [0, 0]
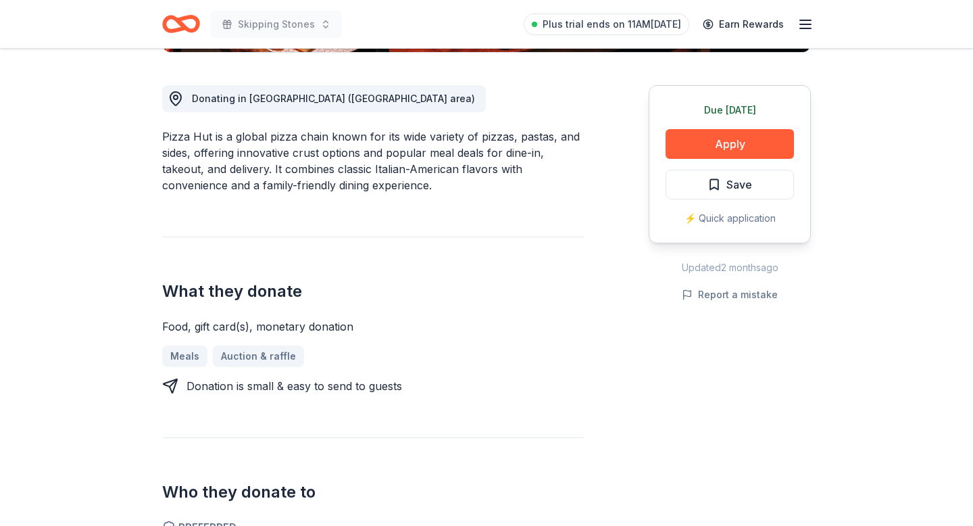
scroll to position [359, 0]
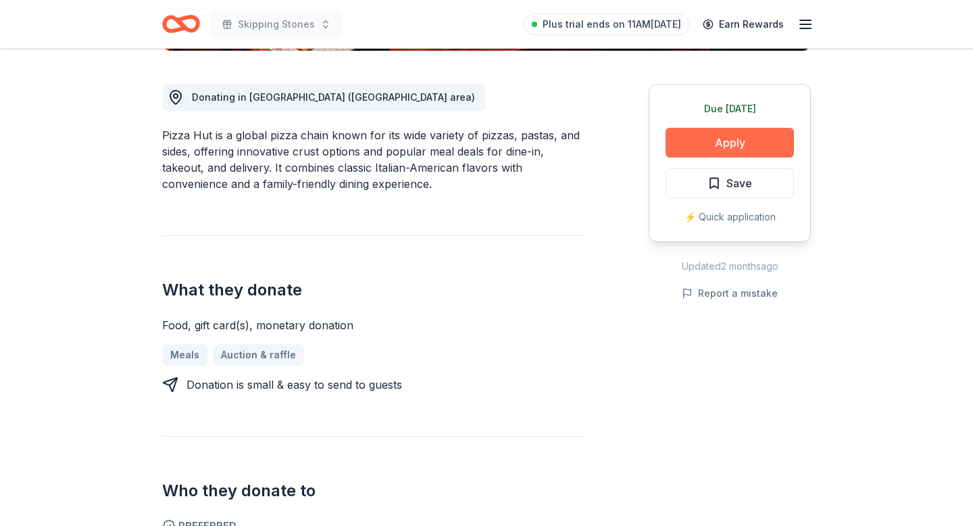
click at [737, 147] on button "Apply" at bounding box center [729, 143] width 128 height 30
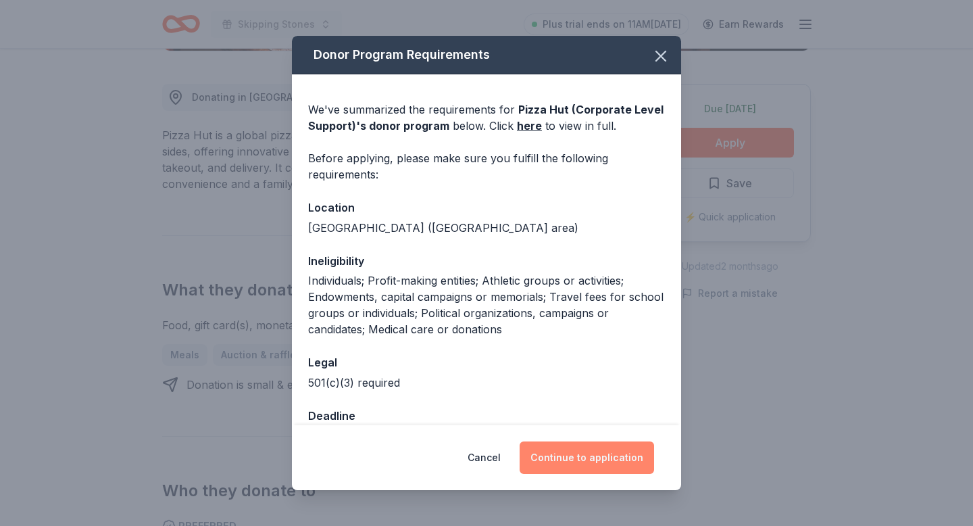
click at [607, 457] on button "Continue to application" at bounding box center [587, 457] width 134 height 32
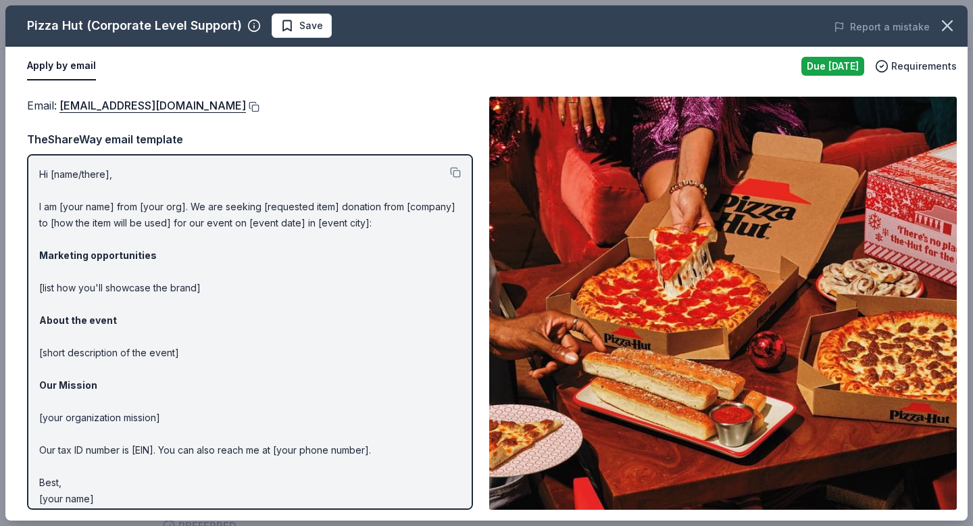
click at [246, 105] on button at bounding box center [253, 106] width 14 height 11
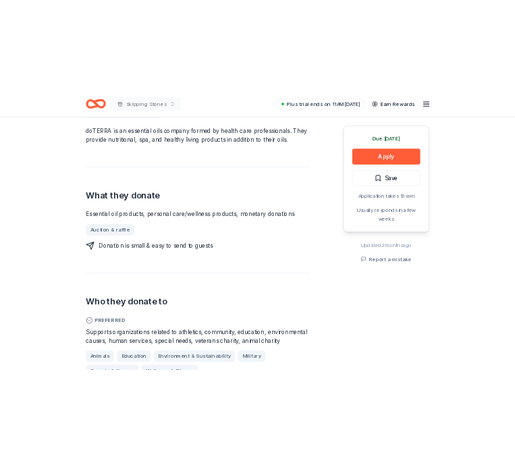
scroll to position [428, 0]
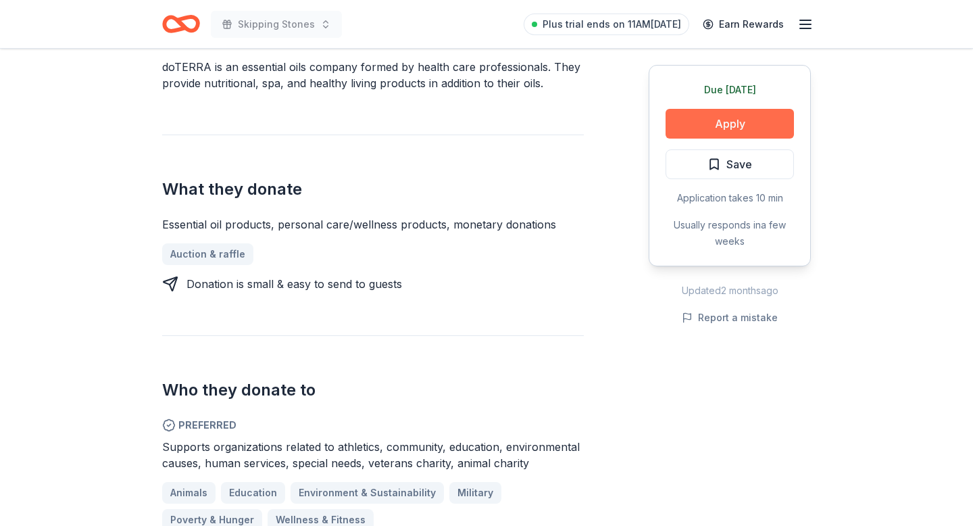
click at [720, 130] on button "Apply" at bounding box center [729, 124] width 128 height 30
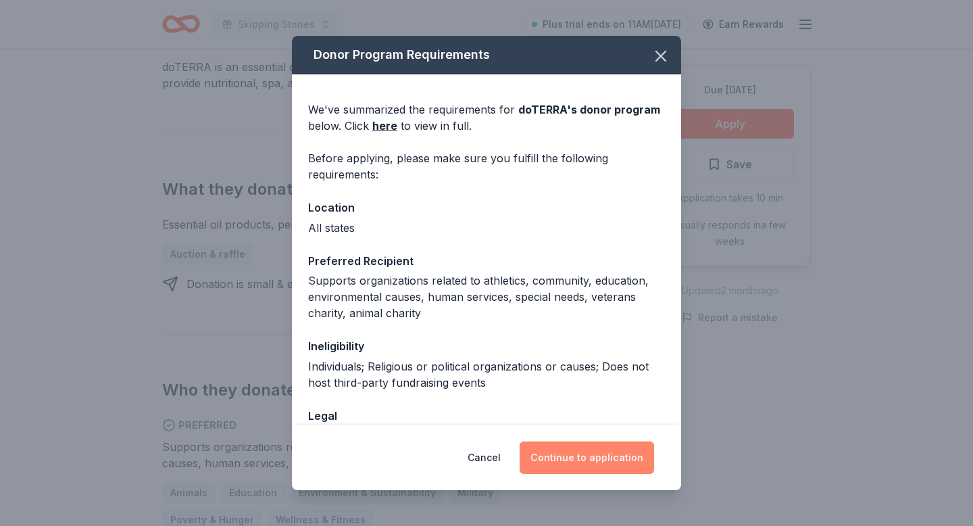
click at [586, 455] on button "Continue to application" at bounding box center [587, 457] width 134 height 32
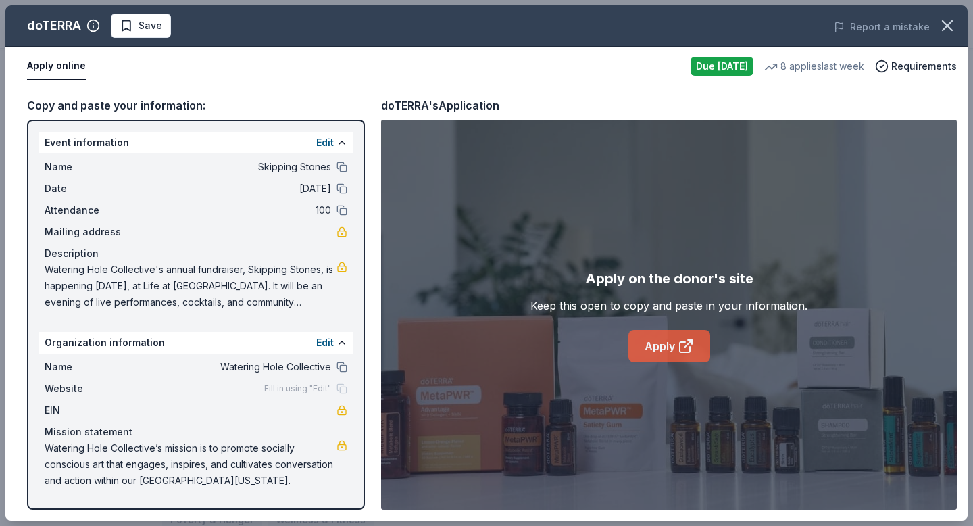
click at [675, 333] on link "Apply" at bounding box center [669, 346] width 82 height 32
